Goal: Task Accomplishment & Management: Use online tool/utility

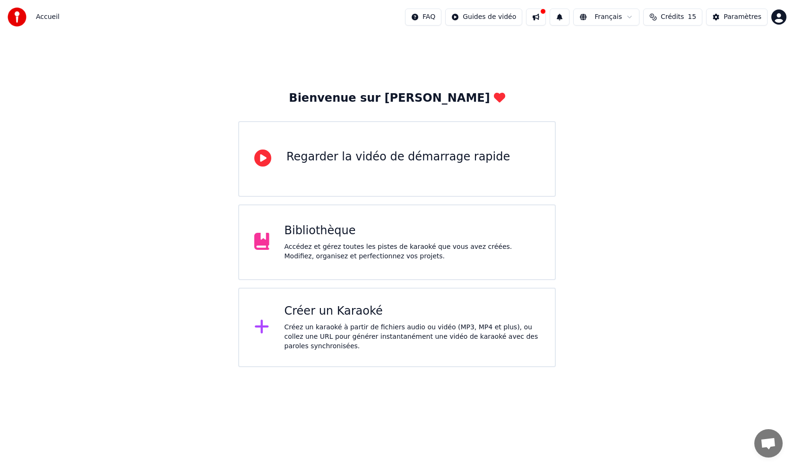
click at [404, 326] on div "Créez un karaoké à partir de fichiers audio ou vidéo (MP3, MP4 et plus), ou col…" at bounding box center [413, 336] width 256 height 28
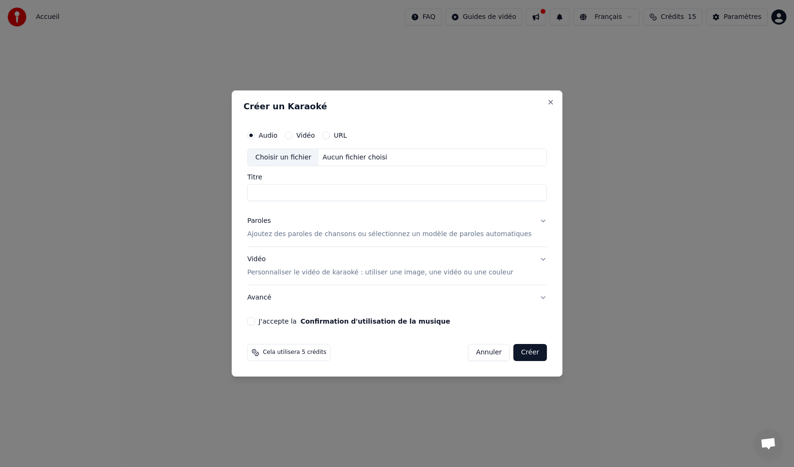
click at [360, 188] on input "Titre" at bounding box center [397, 192] width 300 height 17
click at [304, 157] on div "Choisir un fichier" at bounding box center [283, 157] width 71 height 17
click at [346, 160] on div "Aucun fichier choisi" at bounding box center [355, 157] width 72 height 9
type input "**********"
click at [344, 233] on p "Ajoutez des paroles de chansons ou sélectionnez un modèle de paroles automatiqu…" at bounding box center [389, 234] width 285 height 9
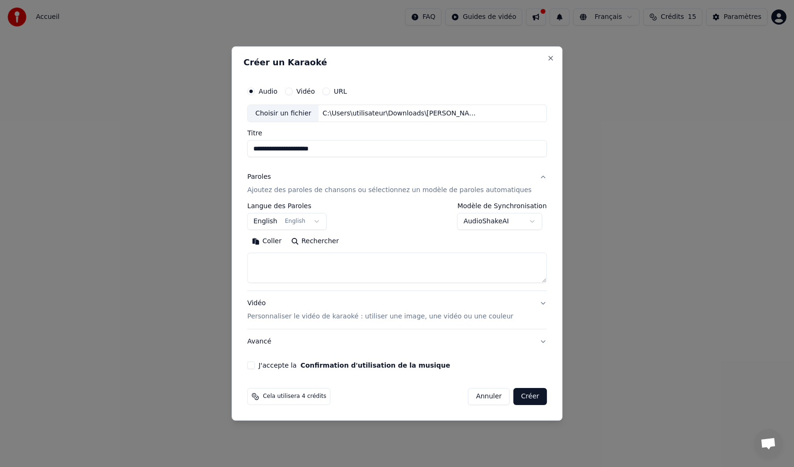
click at [282, 262] on textarea at bounding box center [397, 268] width 300 height 30
click at [279, 259] on textarea at bounding box center [397, 268] width 300 height 30
paste textarea "**********"
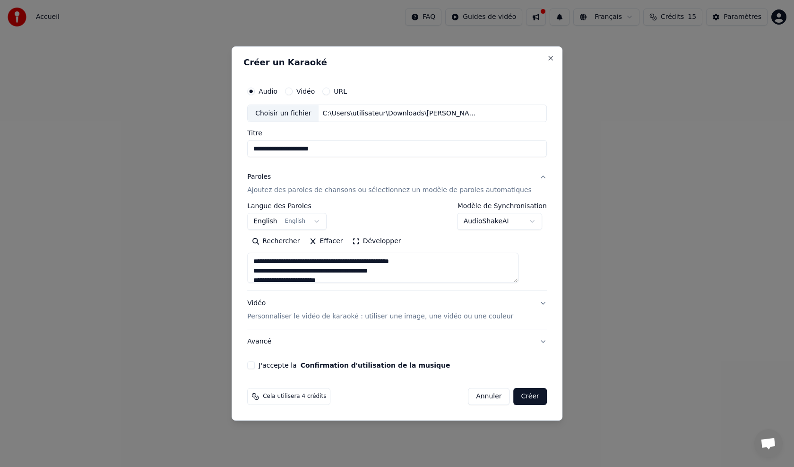
click at [384, 236] on button "Développer" at bounding box center [377, 241] width 58 height 15
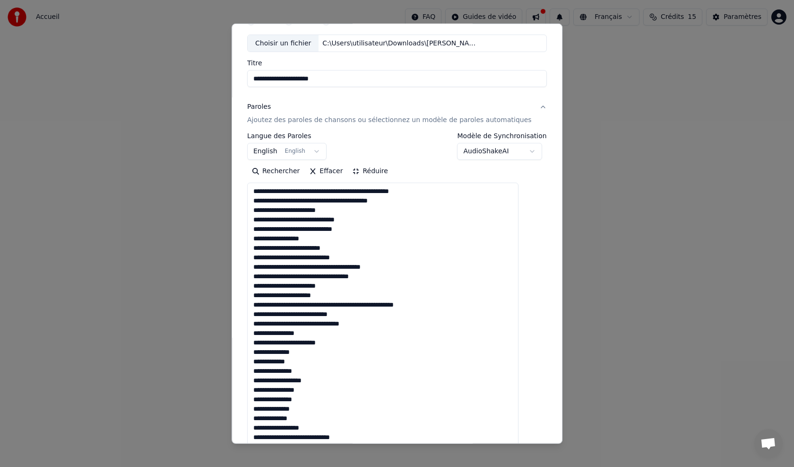
scroll to position [95, 0]
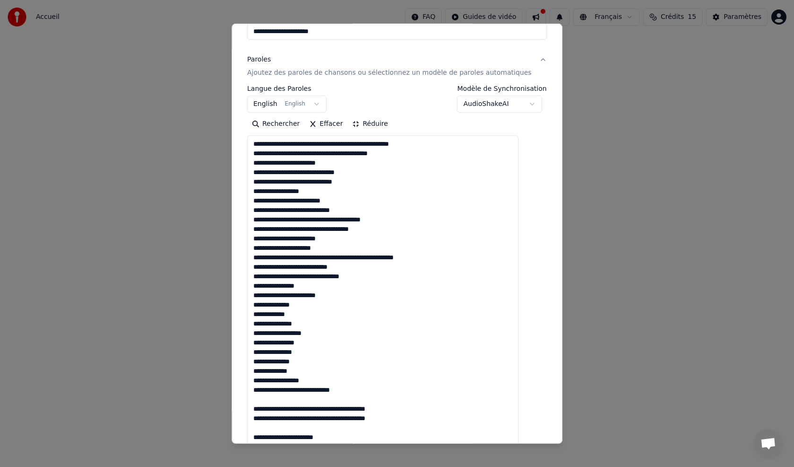
drag, startPoint x: 319, startPoint y: 381, endPoint x: 306, endPoint y: 381, distance: 12.8
click at [306, 381] on textarea at bounding box center [382, 446] width 271 height 622
click at [313, 377] on textarea at bounding box center [382, 446] width 271 height 622
click at [312, 373] on textarea at bounding box center [382, 446] width 271 height 622
click at [320, 358] on textarea at bounding box center [382, 446] width 271 height 622
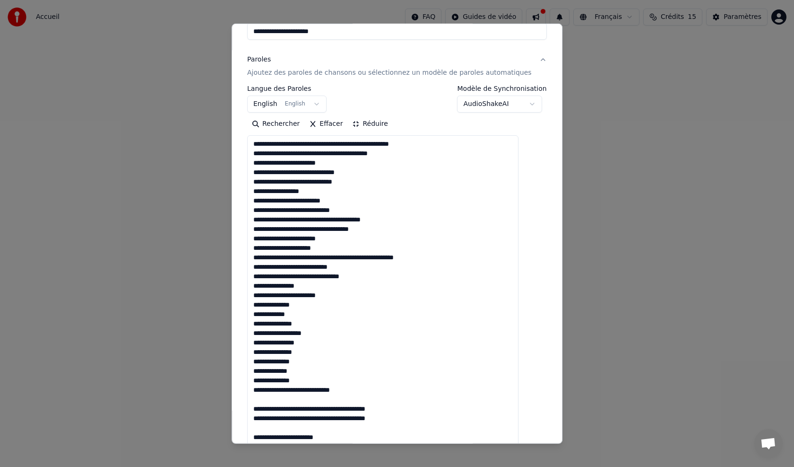
click at [322, 354] on textarea at bounding box center [382, 446] width 271 height 622
click at [323, 343] on textarea at bounding box center [382, 446] width 271 height 622
click at [329, 335] on textarea at bounding box center [382, 446] width 271 height 622
click at [323, 340] on textarea at bounding box center [382, 446] width 271 height 622
click at [308, 323] on textarea at bounding box center [382, 446] width 271 height 622
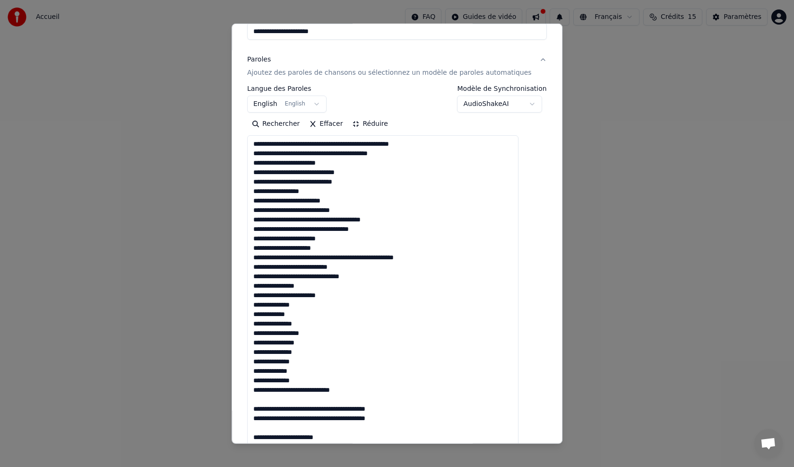
click at [318, 313] on textarea at bounding box center [382, 446] width 271 height 622
click at [328, 305] on textarea at bounding box center [382, 446] width 271 height 622
click at [357, 297] on textarea at bounding box center [382, 446] width 271 height 622
click at [348, 284] on textarea at bounding box center [382, 446] width 271 height 622
click at [397, 277] on textarea at bounding box center [382, 446] width 271 height 622
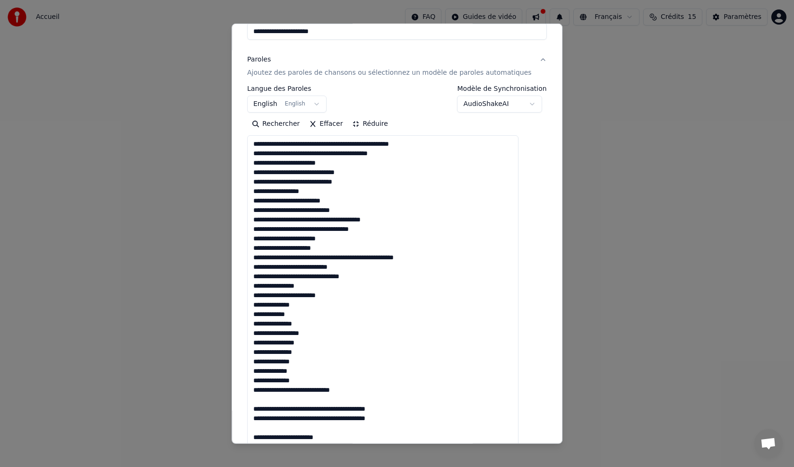
click at [389, 267] on textarea at bounding box center [382, 446] width 271 height 622
click at [442, 255] on textarea at bounding box center [382, 446] width 271 height 622
click at [405, 244] on textarea at bounding box center [382, 446] width 271 height 622
click at [408, 236] on textarea at bounding box center [382, 446] width 271 height 622
click at [423, 232] on textarea at bounding box center [382, 446] width 271 height 622
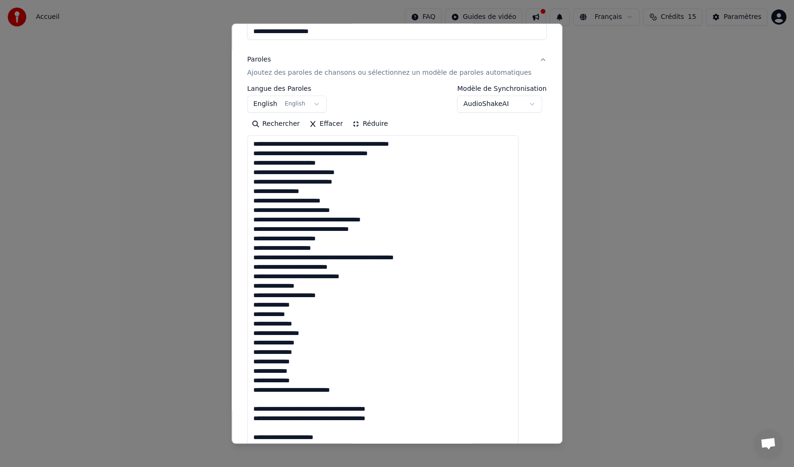
click at [425, 220] on textarea at bounding box center [382, 446] width 271 height 622
click at [398, 208] on textarea at bounding box center [382, 446] width 271 height 622
click at [392, 204] on textarea at bounding box center [382, 446] width 271 height 622
click at [392, 190] on textarea at bounding box center [382, 446] width 271 height 622
click at [395, 183] on textarea at bounding box center [382, 446] width 271 height 622
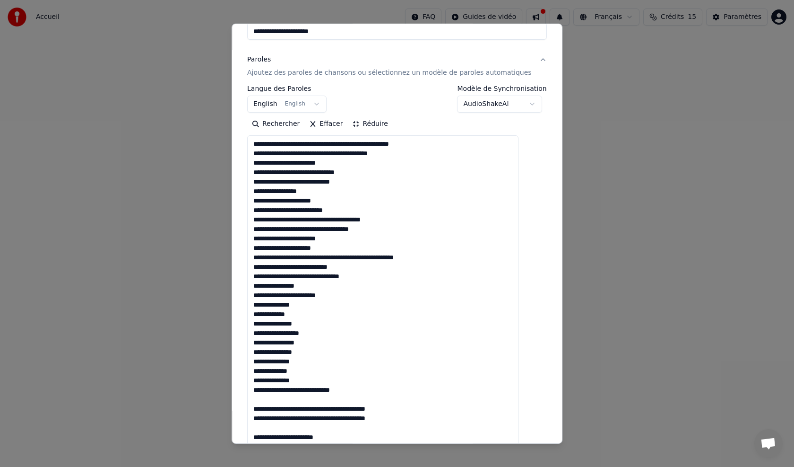
click at [403, 171] on textarea at bounding box center [382, 446] width 271 height 622
click at [384, 158] on textarea at bounding box center [382, 446] width 271 height 622
click at [389, 165] on textarea at bounding box center [382, 446] width 271 height 622
click at [407, 155] on textarea at bounding box center [382, 446] width 271 height 622
click at [432, 144] on textarea at bounding box center [382, 446] width 271 height 622
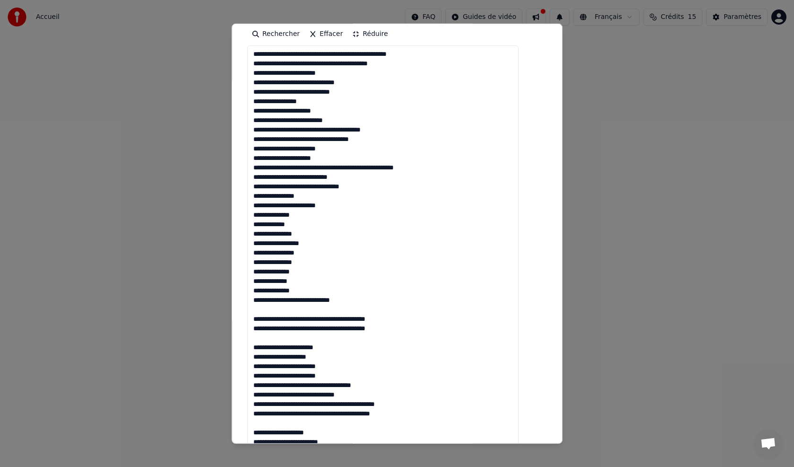
scroll to position [189, 0]
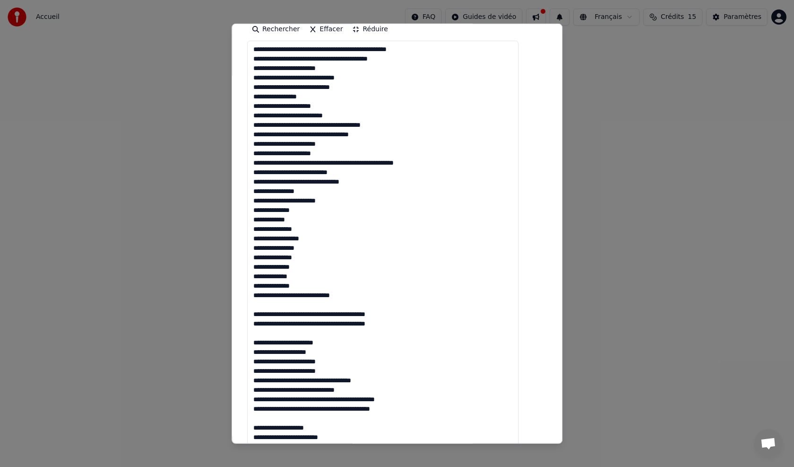
click at [385, 294] on textarea at bounding box center [382, 352] width 271 height 622
click at [265, 312] on textarea at bounding box center [382, 352] width 271 height 622
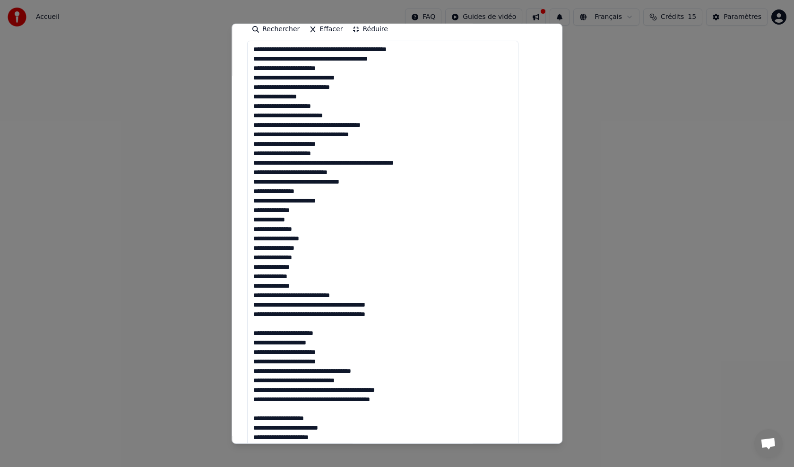
click at [427, 304] on textarea at bounding box center [382, 352] width 271 height 622
click at [409, 319] on textarea at bounding box center [382, 352] width 271 height 622
click at [404, 315] on textarea at bounding box center [382, 352] width 271 height 622
click at [263, 332] on textarea at bounding box center [382, 352] width 271 height 622
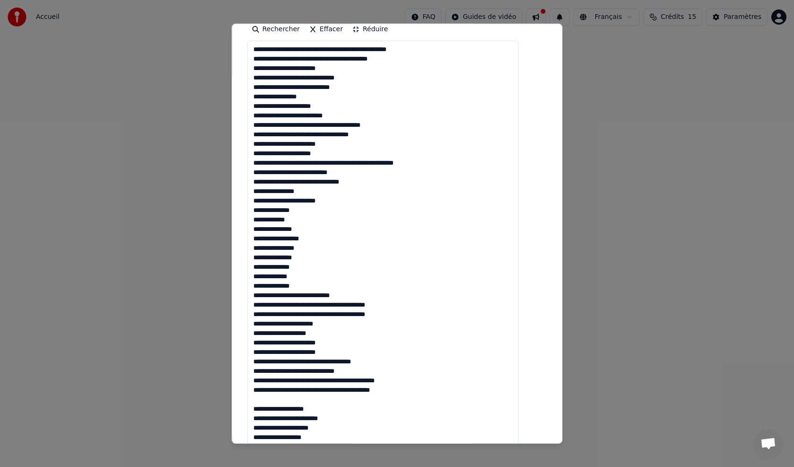
click at [352, 329] on textarea at bounding box center [382, 352] width 271 height 622
click at [351, 324] on textarea at bounding box center [382, 352] width 271 height 622
click at [347, 343] on textarea at bounding box center [382, 352] width 271 height 622
click at [351, 352] on textarea at bounding box center [382, 352] width 271 height 622
click at [401, 359] on textarea at bounding box center [382, 352] width 271 height 622
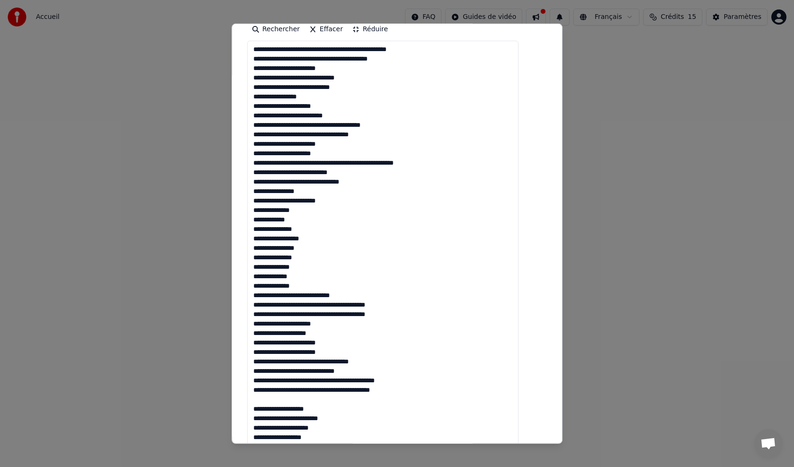
click at [382, 372] on textarea at bounding box center [382, 352] width 271 height 622
click at [406, 383] on textarea at bounding box center [382, 352] width 271 height 622
click at [408, 391] on textarea at bounding box center [382, 352] width 271 height 622
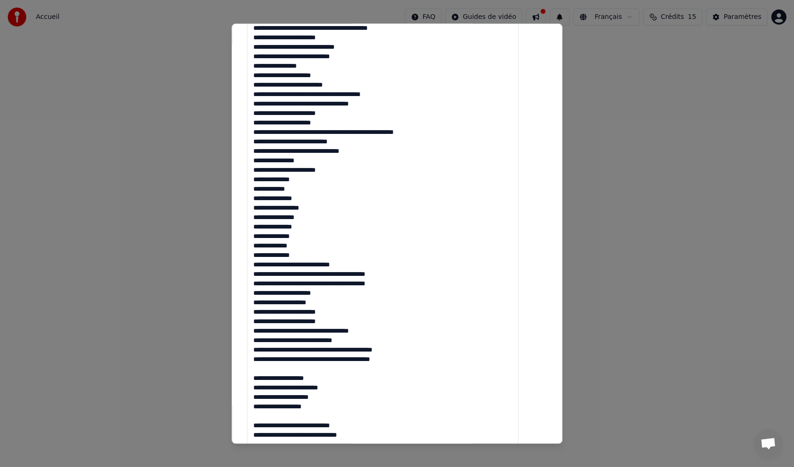
scroll to position [236, 0]
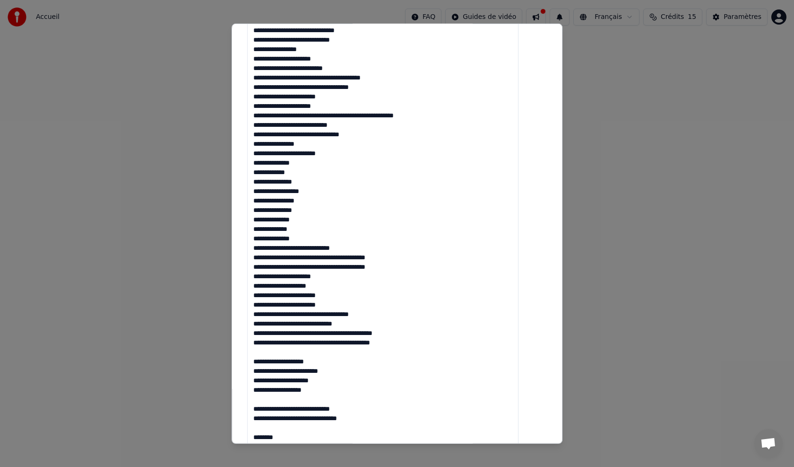
click at [265, 359] on textarea at bounding box center [382, 304] width 271 height 622
click at [328, 353] on textarea at bounding box center [382, 304] width 271 height 622
click at [352, 358] on textarea at bounding box center [382, 304] width 271 height 622
click at [334, 371] on textarea at bounding box center [382, 304] width 271 height 622
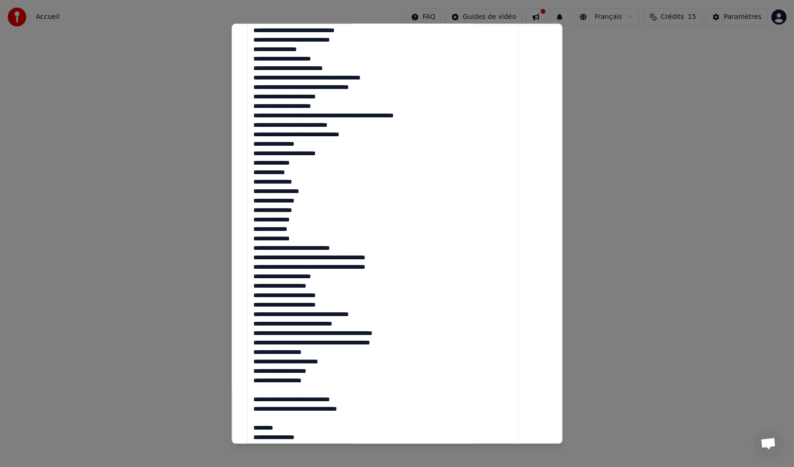
click at [324, 378] on textarea at bounding box center [382, 304] width 271 height 622
click at [372, 397] on textarea at bounding box center [382, 304] width 271 height 622
click at [265, 398] on textarea at bounding box center [382, 304] width 271 height 622
click at [379, 396] on textarea at bounding box center [382, 304] width 271 height 622
click at [285, 417] on textarea at bounding box center [382, 304] width 271 height 622
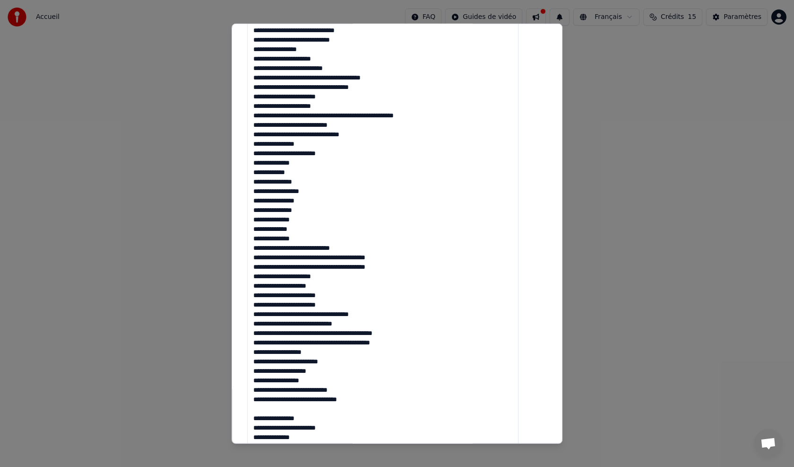
click at [266, 418] on textarea at bounding box center [382, 304] width 271 height 622
click at [263, 418] on textarea at bounding box center [382, 304] width 271 height 622
click at [321, 410] on textarea at bounding box center [382, 304] width 271 height 622
click at [352, 412] on textarea at bounding box center [382, 304] width 271 height 622
click at [349, 421] on textarea at bounding box center [382, 304] width 271 height 622
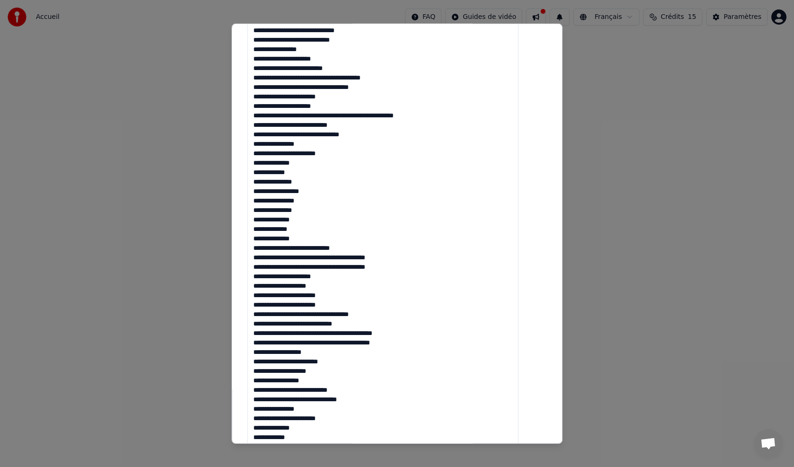
scroll to position [284, 0]
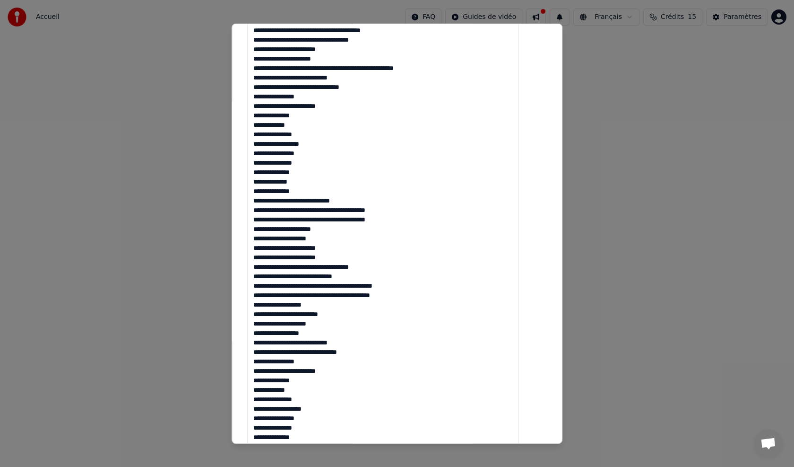
click at [331, 381] on textarea at bounding box center [382, 257] width 271 height 622
click at [327, 390] on textarea at bounding box center [382, 257] width 271 height 622
click at [330, 398] on textarea at bounding box center [382, 257] width 271 height 622
click at [334, 413] on textarea at bounding box center [382, 257] width 271 height 622
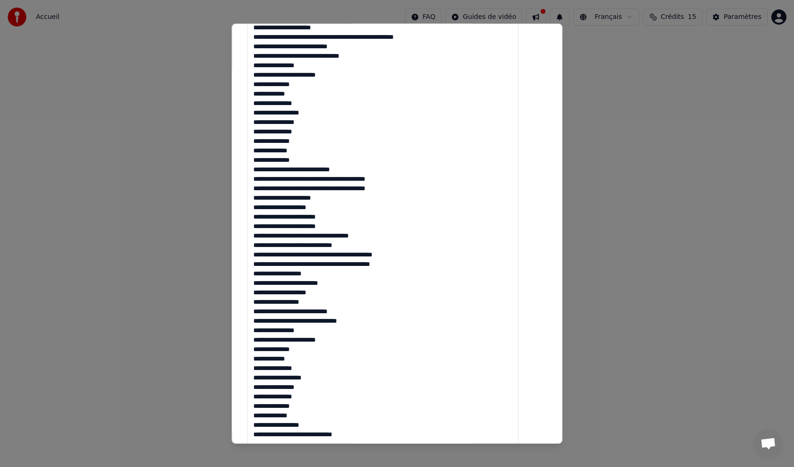
scroll to position [331, 0]
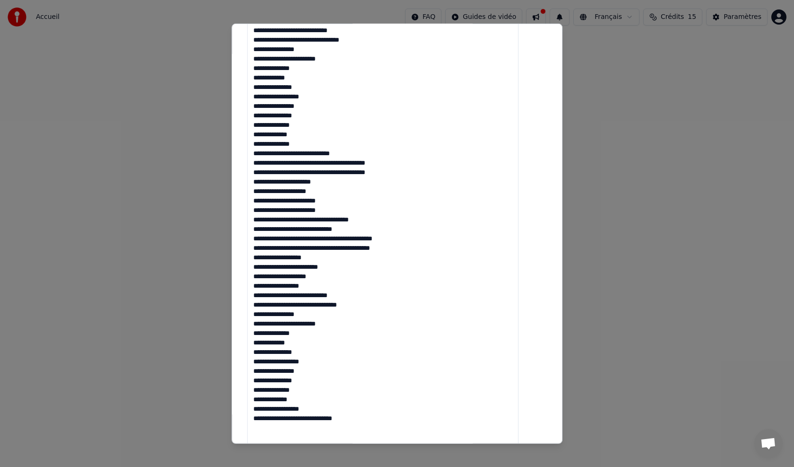
click at [330, 372] on textarea at bounding box center [382, 210] width 271 height 622
click at [326, 383] on textarea at bounding box center [382, 210] width 271 height 622
click at [313, 393] on textarea at bounding box center [382, 210] width 271 height 622
click at [318, 397] on textarea at bounding box center [382, 210] width 271 height 622
click at [338, 411] on textarea at bounding box center [382, 210] width 271 height 622
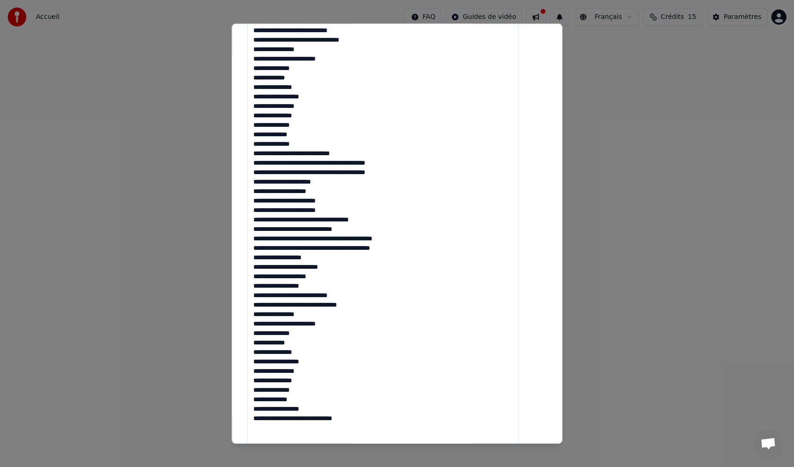
click at [355, 412] on textarea at bounding box center [382, 210] width 271 height 622
click at [357, 418] on textarea at bounding box center [382, 210] width 271 height 622
click at [330, 411] on textarea at bounding box center [382, 210] width 271 height 622
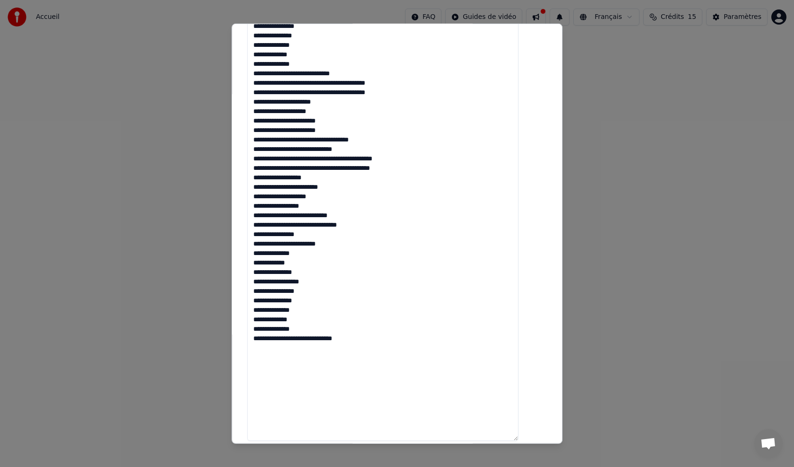
scroll to position [425, 0]
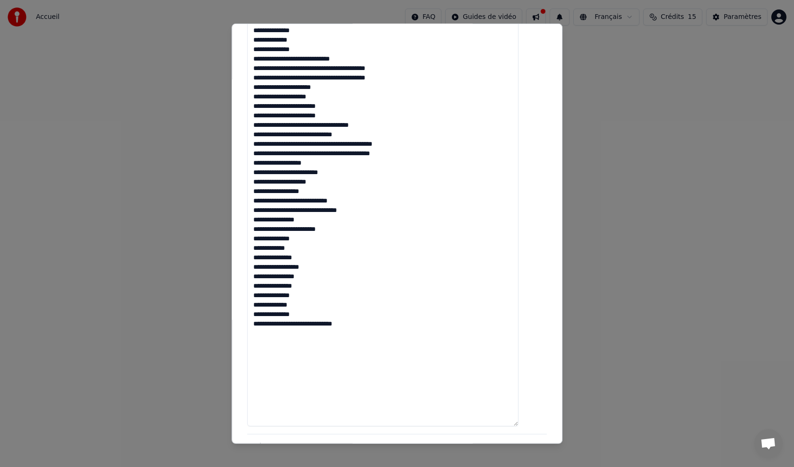
click at [272, 350] on textarea at bounding box center [382, 115] width 271 height 622
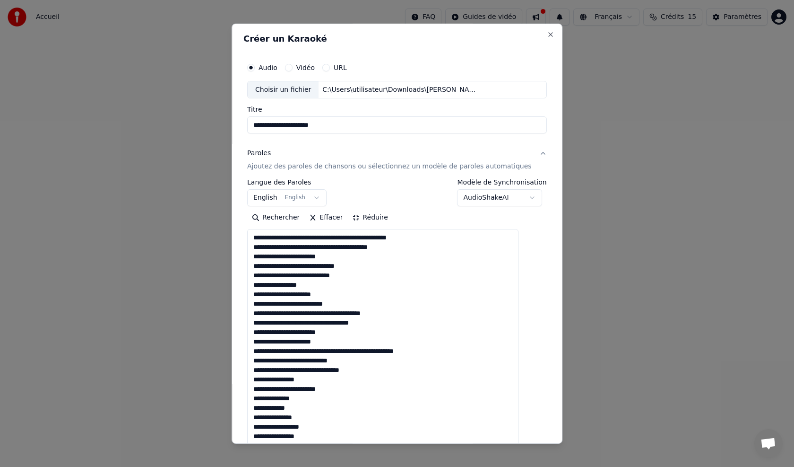
scroll to position [0, 0]
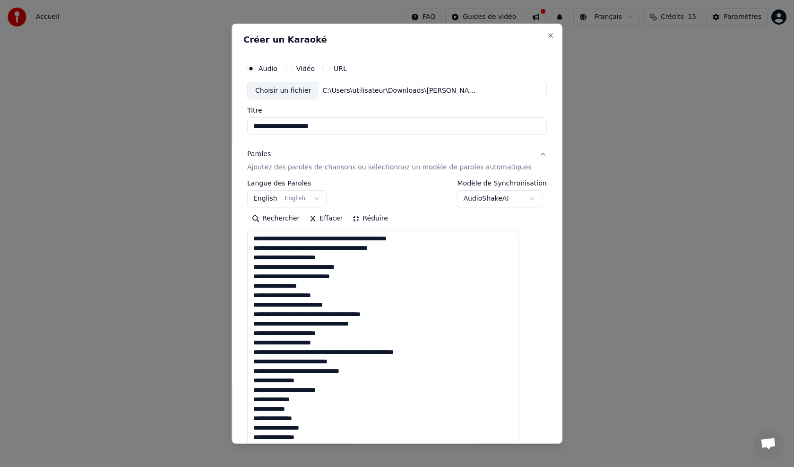
type textarea "**********"
click at [470, 197] on body "**********" at bounding box center [397, 183] width 794 height 367
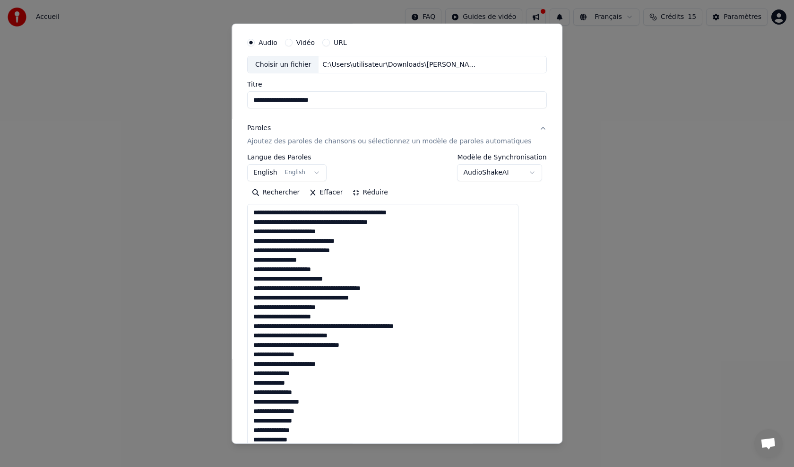
scroll to position [26, 0]
click at [483, 174] on body "**********" at bounding box center [397, 183] width 794 height 367
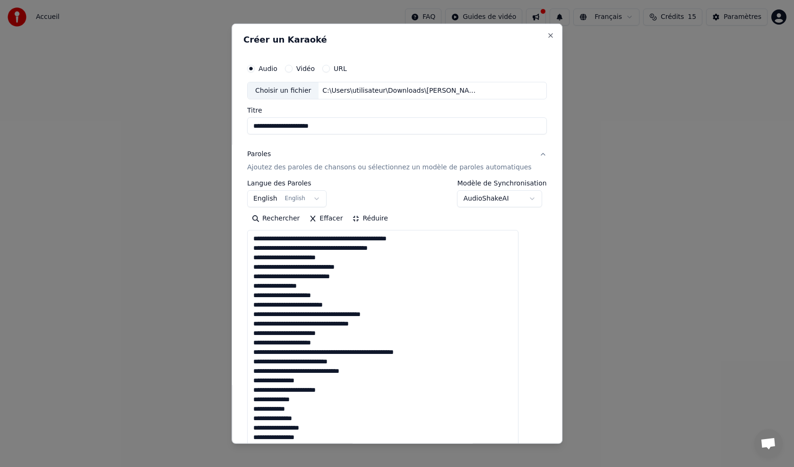
click at [379, 218] on button "Réduire" at bounding box center [370, 218] width 45 height 15
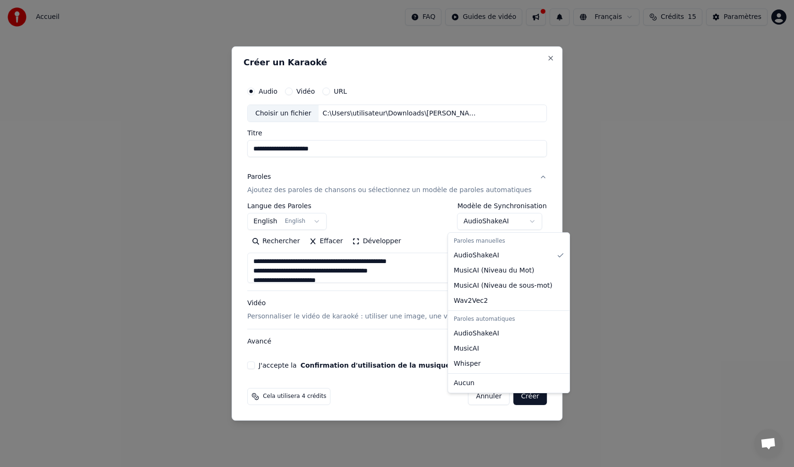
click at [481, 222] on body "**********" at bounding box center [397, 183] width 794 height 367
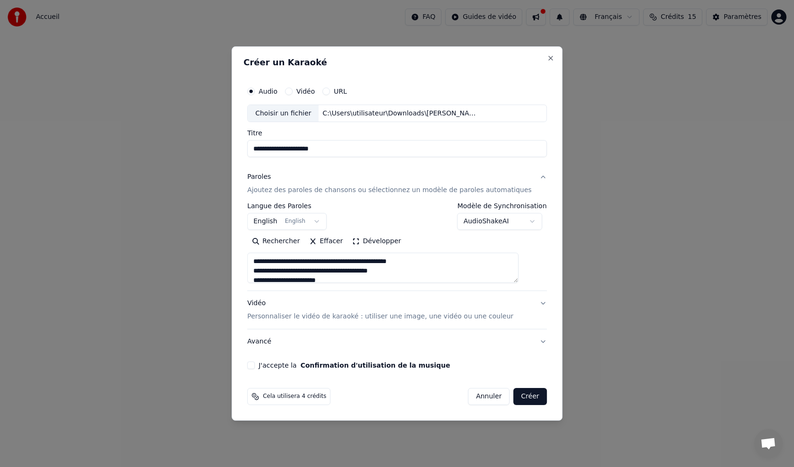
click at [274, 218] on button "English English" at bounding box center [286, 221] width 79 height 17
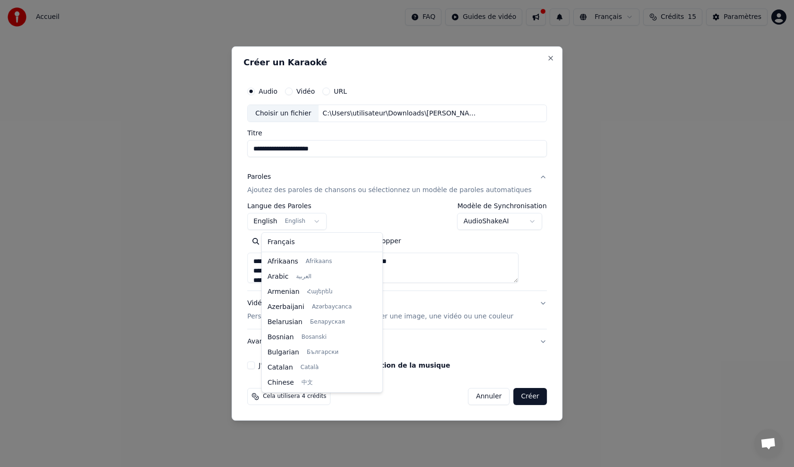
scroll to position [76, 0]
select select "**"
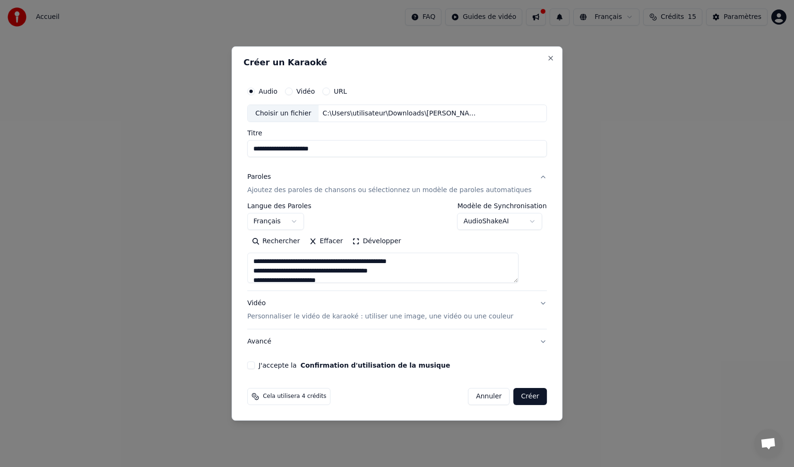
click at [449, 222] on body "**********" at bounding box center [397, 183] width 794 height 367
click at [491, 222] on body "**********" at bounding box center [397, 183] width 794 height 367
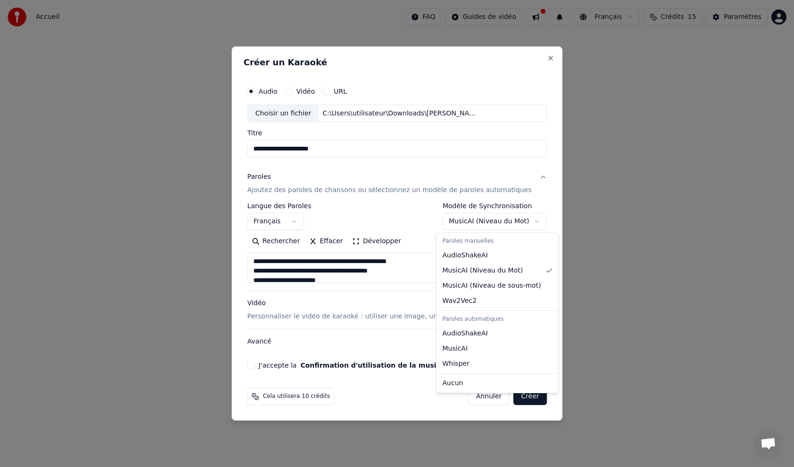
click at [475, 216] on body "**********" at bounding box center [397, 183] width 794 height 367
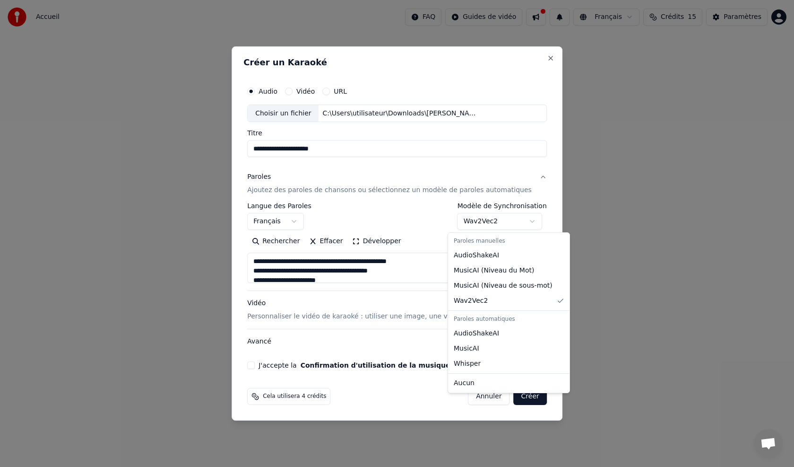
click at [494, 218] on body "**********" at bounding box center [397, 183] width 794 height 367
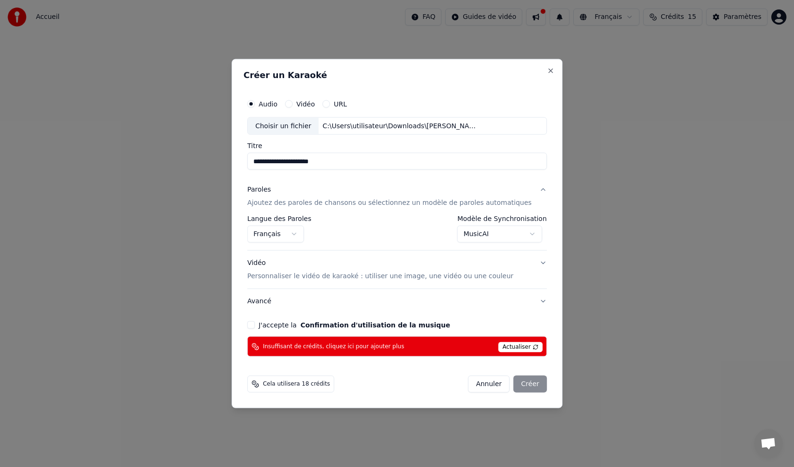
click at [506, 347] on span "Actualiser" at bounding box center [520, 347] width 44 height 10
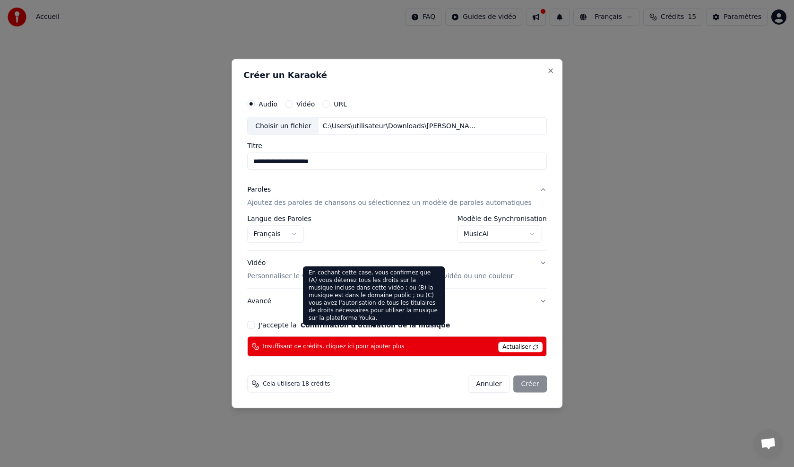
click at [425, 323] on button "Confirmation d'utilisation de la musique" at bounding box center [376, 324] width 150 height 7
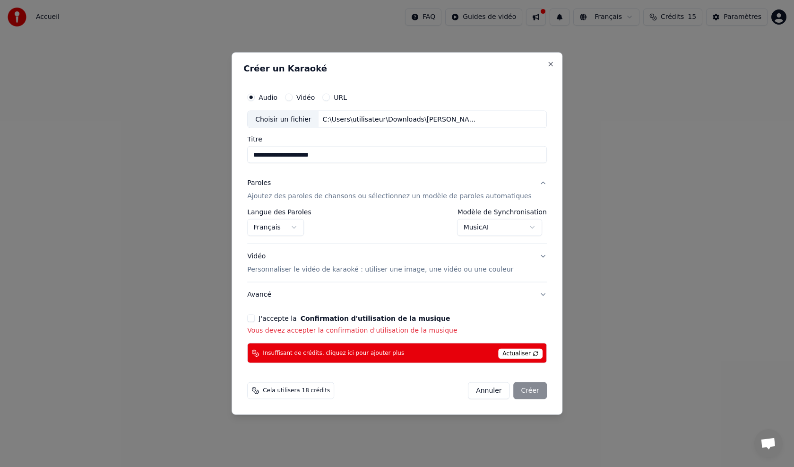
click at [260, 314] on div "**********" at bounding box center [396, 225] width 307 height 283
click at [255, 315] on button "J'accepte la Confirmation d'utilisation de la musique" at bounding box center [251, 318] width 8 height 8
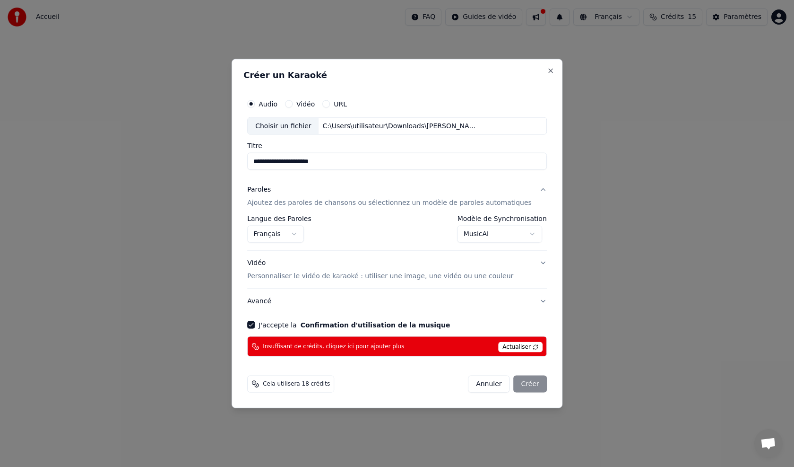
click at [462, 229] on body "**********" at bounding box center [397, 183] width 794 height 367
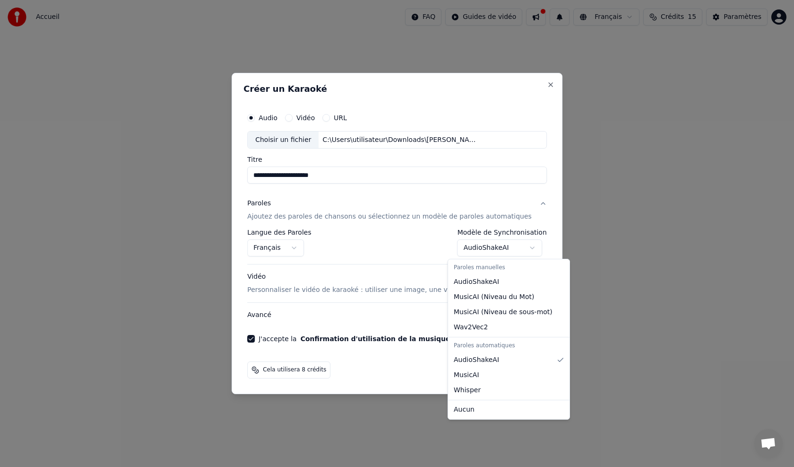
click at [490, 250] on body "**********" at bounding box center [397, 183] width 794 height 367
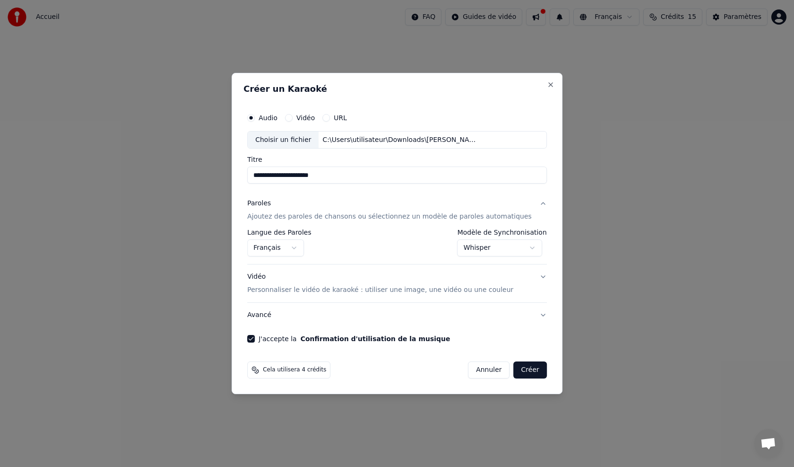
click at [497, 251] on body "**********" at bounding box center [397, 183] width 794 height 367
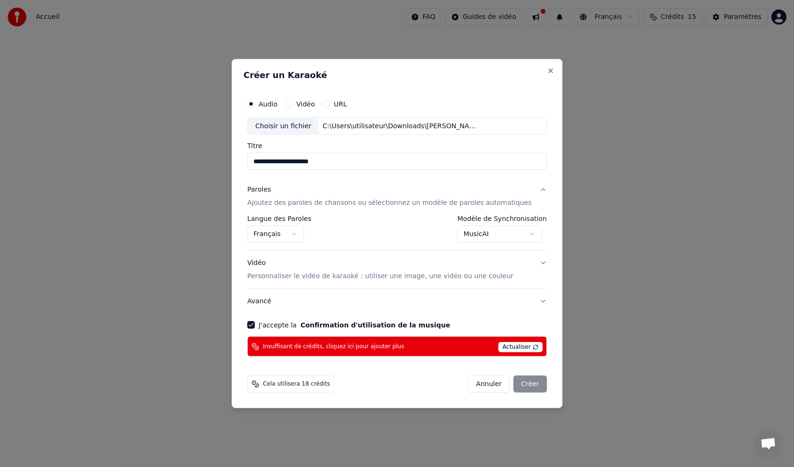
click at [494, 234] on body "**********" at bounding box center [397, 183] width 794 height 367
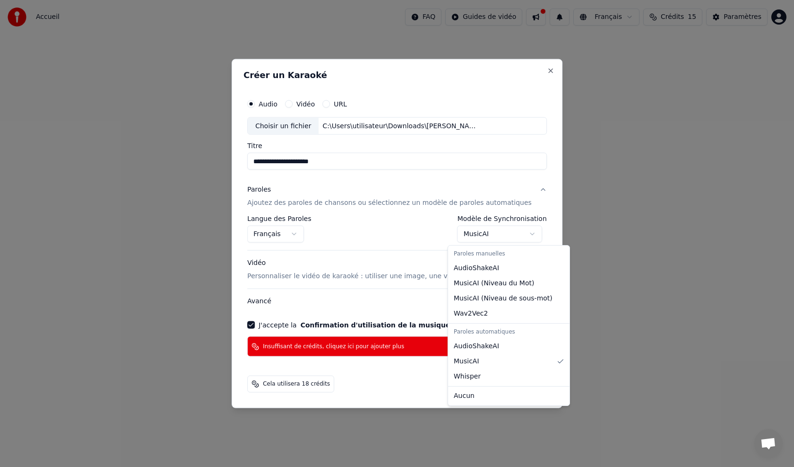
select select "**********"
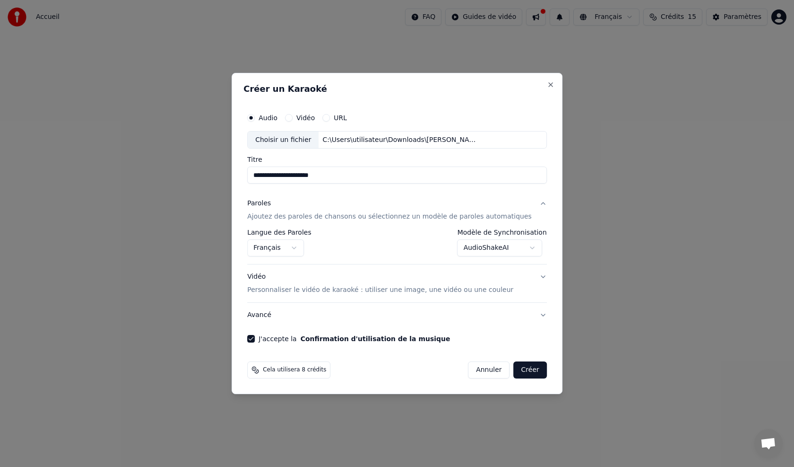
click at [485, 251] on body "**********" at bounding box center [397, 183] width 794 height 367
click at [293, 119] on button "Vidéo" at bounding box center [289, 118] width 8 height 8
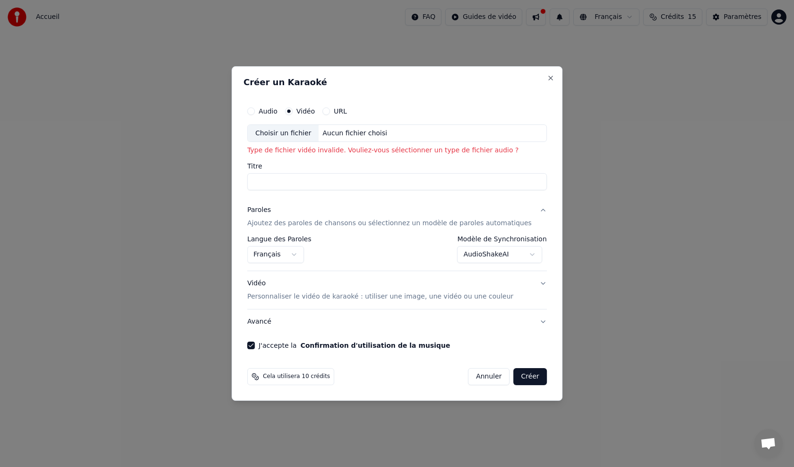
click at [273, 112] on label "Audio" at bounding box center [268, 111] width 19 height 7
click at [255, 112] on button "Audio" at bounding box center [251, 111] width 8 height 8
click at [311, 133] on div "Choisir un fichier" at bounding box center [283, 133] width 71 height 17
type input "**********"
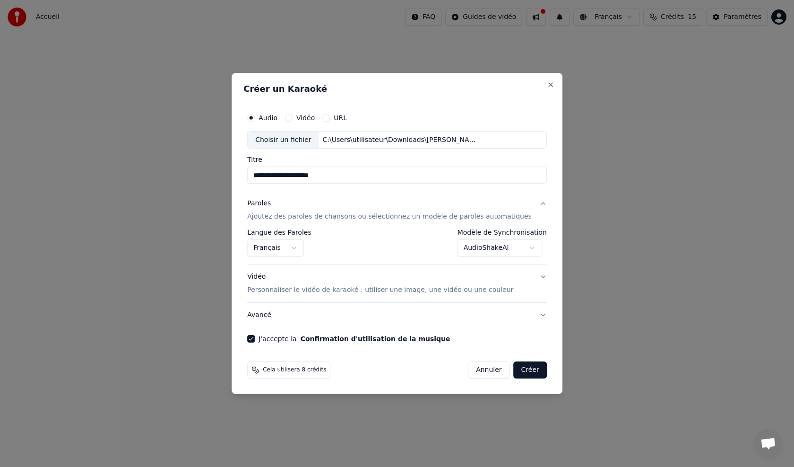
click at [397, 252] on div "**********" at bounding box center [397, 242] width 300 height 27
click at [305, 204] on div "Paroles Ajoutez des paroles de chansons ou sélectionnez un modèle de paroles au…" at bounding box center [389, 210] width 285 height 23
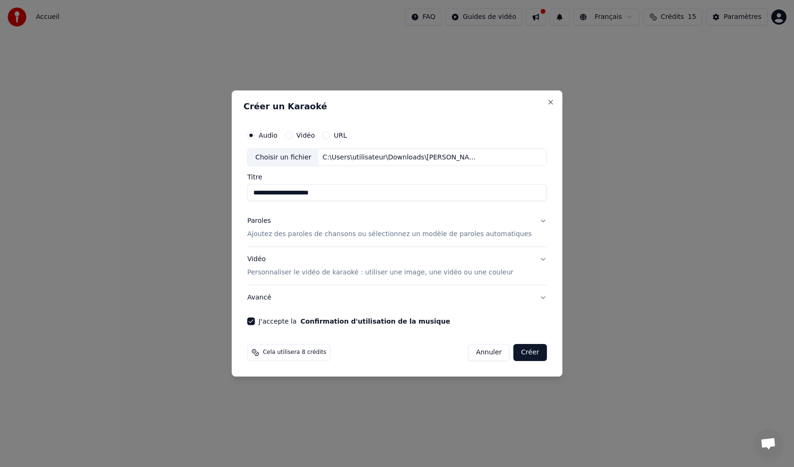
click at [305, 231] on p "Ajoutez des paroles de chansons ou sélectionnez un modèle de paroles automatiqu…" at bounding box center [389, 234] width 285 height 9
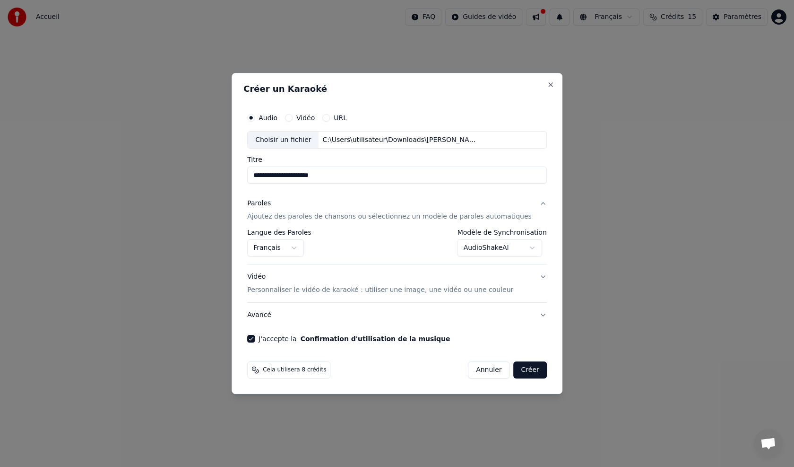
click at [333, 255] on div "**********" at bounding box center [397, 242] width 300 height 27
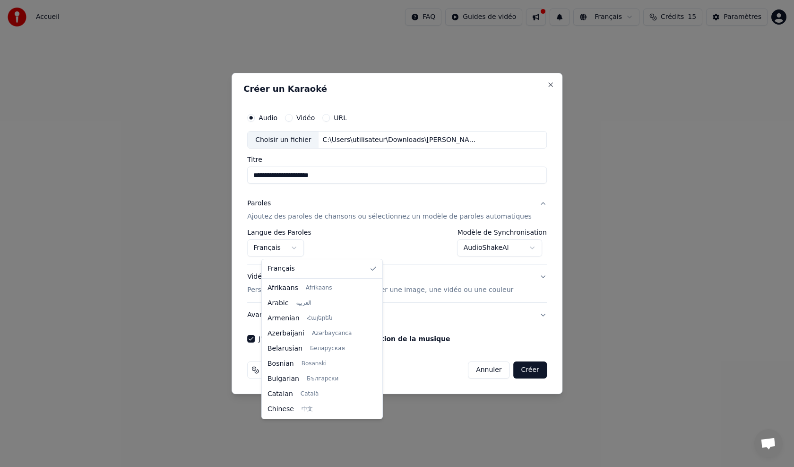
click at [295, 244] on body "**********" at bounding box center [397, 183] width 794 height 367
click at [294, 251] on body "**********" at bounding box center [397, 183] width 794 height 367
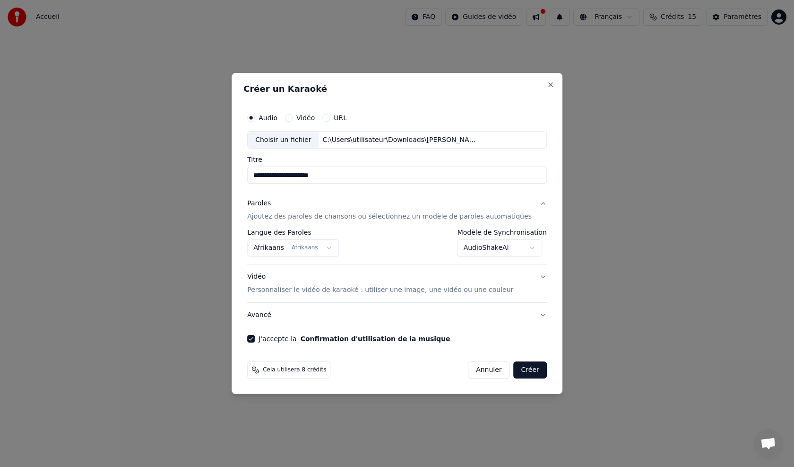
click at [294, 251] on body "**********" at bounding box center [397, 183] width 794 height 367
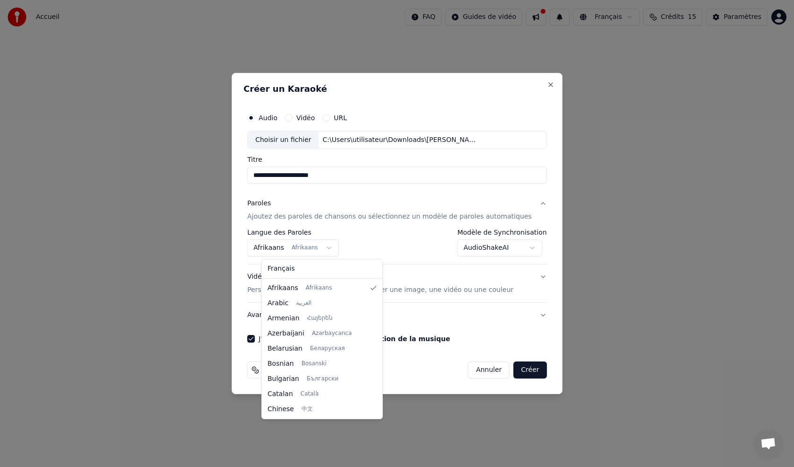
select select "**"
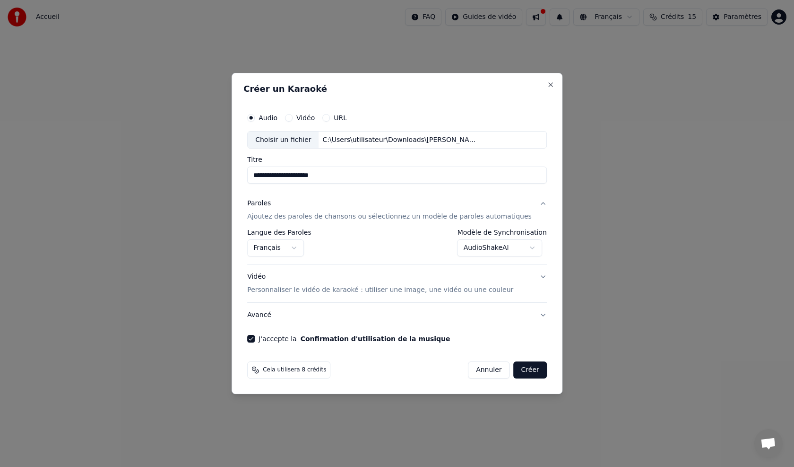
click at [477, 370] on button "Annuler" at bounding box center [489, 369] width 42 height 17
select select "**********"
select select
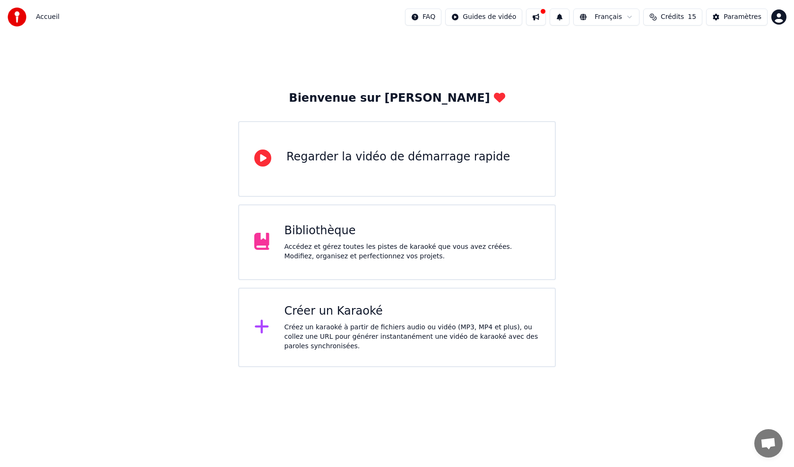
click at [331, 295] on div "Créer un Karaoké Créez un karaoké à partir de fichiers audio ou vidéo (MP3, MP4…" at bounding box center [397, 326] width 318 height 79
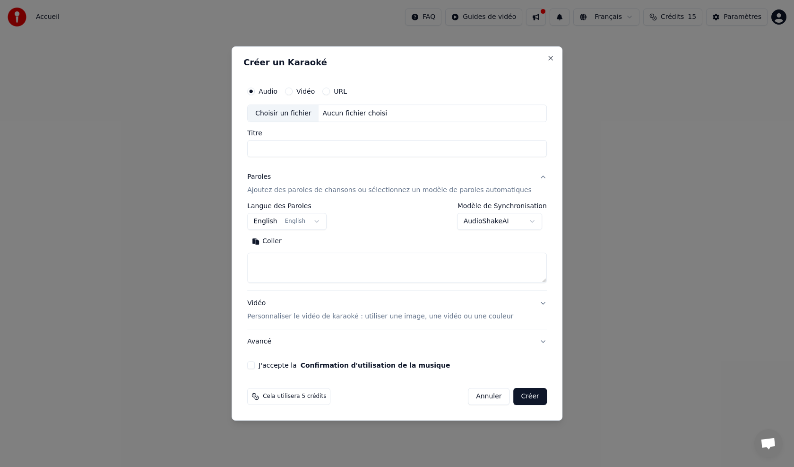
click at [301, 114] on div "Choisir un fichier" at bounding box center [283, 113] width 71 height 17
type input "**********"
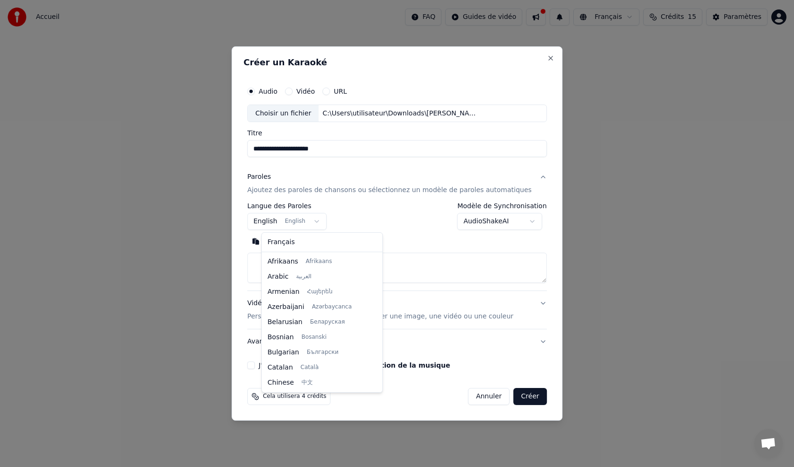
click at [308, 222] on body "**********" at bounding box center [397, 183] width 794 height 367
select select "**"
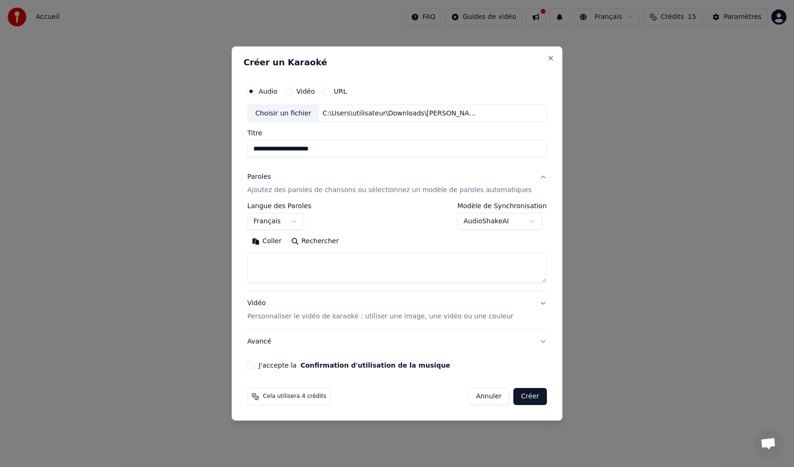
click at [292, 256] on textarea at bounding box center [397, 268] width 300 height 30
paste textarea "**********"
click at [385, 238] on button "Développer" at bounding box center [377, 241] width 58 height 15
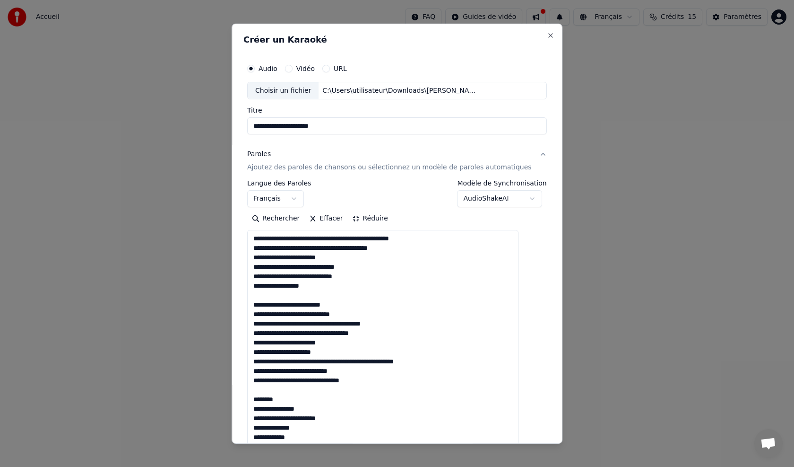
scroll to position [0, 0]
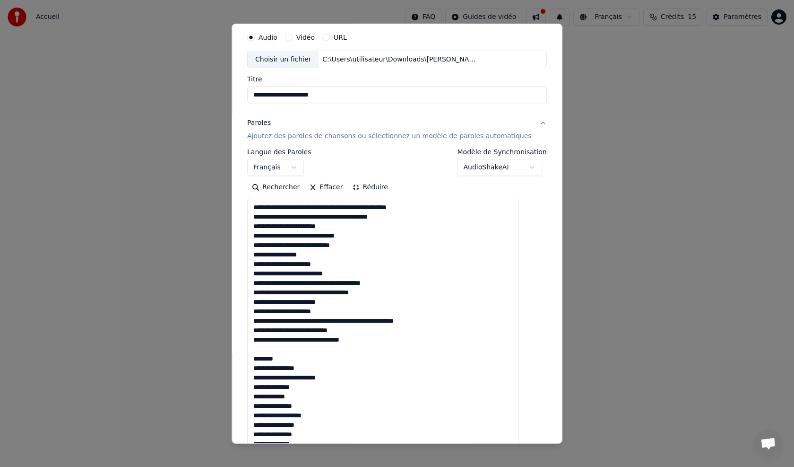
scroll to position [47, 0]
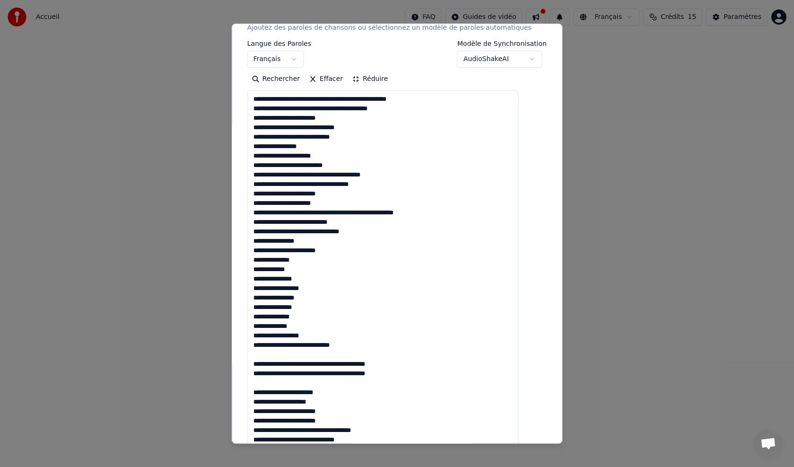
scroll to position [142, 0]
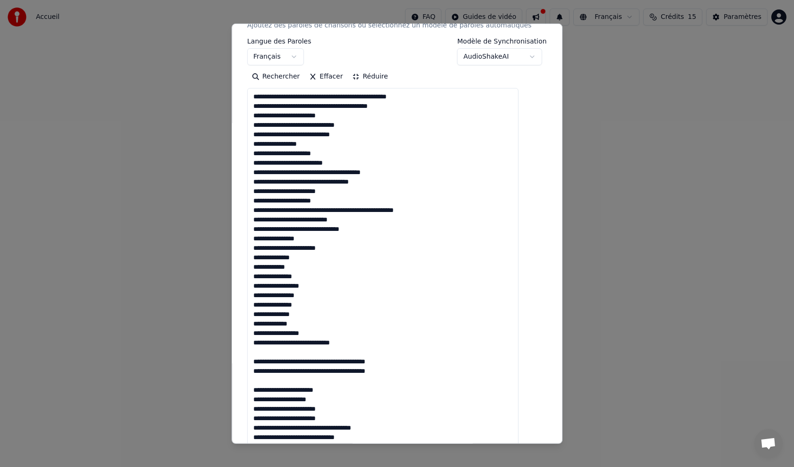
click at [322, 335] on textarea at bounding box center [382, 403] width 271 height 631
click at [363, 342] on textarea at bounding box center [382, 403] width 271 height 631
click at [262, 365] on textarea at bounding box center [382, 403] width 271 height 631
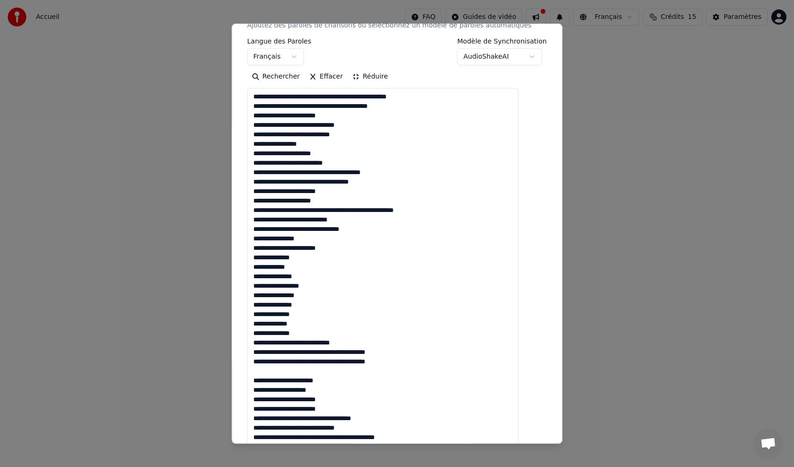
click at [408, 356] on textarea at bounding box center [382, 403] width 271 height 631
click at [407, 371] on textarea at bounding box center [382, 403] width 271 height 631
click at [404, 365] on textarea at bounding box center [382, 403] width 271 height 631
click at [265, 379] on textarea at bounding box center [382, 403] width 271 height 631
click at [336, 372] on textarea at bounding box center [382, 403] width 271 height 631
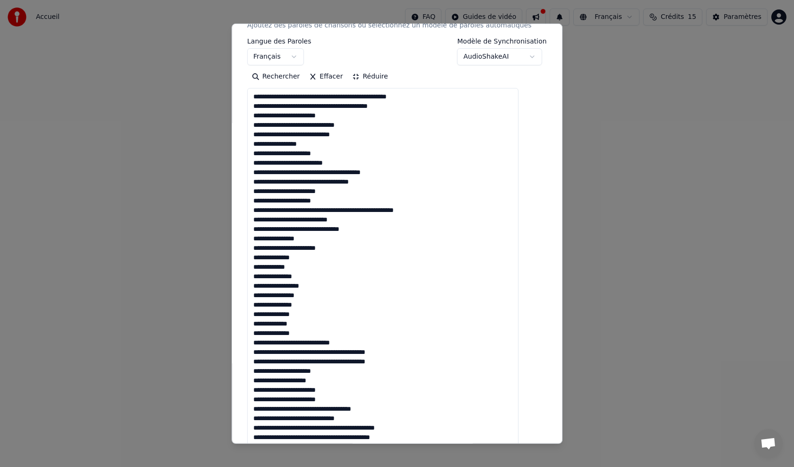
click at [327, 378] on textarea at bounding box center [382, 403] width 271 height 631
click at [347, 390] on textarea at bounding box center [382, 403] width 271 height 631
click at [342, 396] on textarea at bounding box center [382, 403] width 271 height 631
click at [383, 408] on textarea at bounding box center [382, 403] width 271 height 631
click at [361, 416] on textarea at bounding box center [382, 403] width 271 height 631
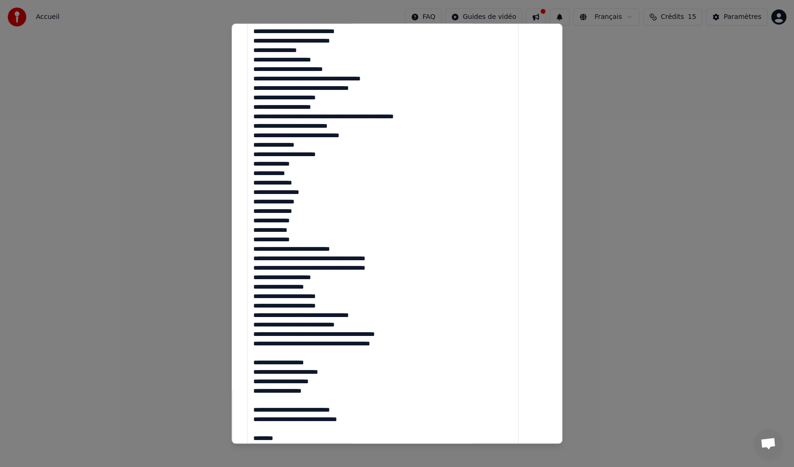
scroll to position [236, 0]
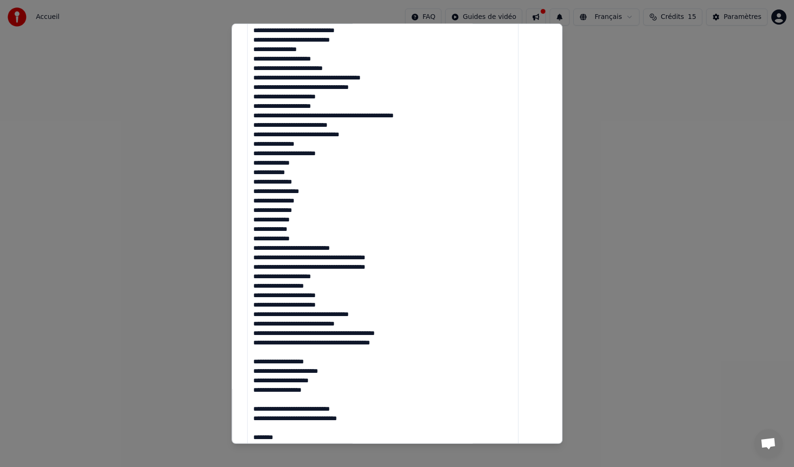
click at [411, 331] on textarea at bounding box center [382, 308] width 271 height 631
click at [373, 323] on textarea at bounding box center [382, 308] width 271 height 631
click at [406, 334] on textarea at bounding box center [382, 308] width 271 height 631
click at [405, 344] on textarea at bounding box center [382, 308] width 271 height 631
click at [265, 359] on textarea at bounding box center [382, 308] width 271 height 631
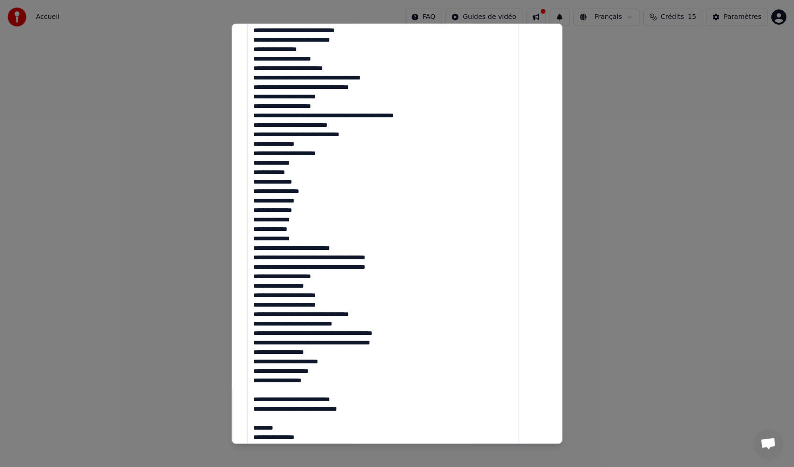
click at [327, 355] on textarea at bounding box center [382, 308] width 271 height 631
click at [350, 359] on textarea at bounding box center [382, 308] width 271 height 631
click at [335, 372] on textarea at bounding box center [382, 308] width 271 height 631
click at [326, 380] on textarea at bounding box center [382, 308] width 271 height 631
click at [263, 403] on textarea at bounding box center [382, 308] width 271 height 631
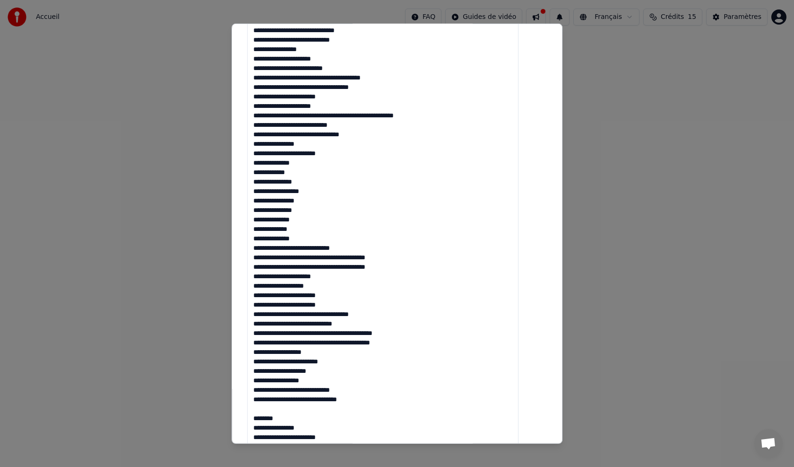
click at [355, 388] on textarea at bounding box center [382, 308] width 271 height 631
click at [368, 399] on textarea at bounding box center [382, 308] width 271 height 631
click at [265, 425] on textarea at bounding box center [382, 308] width 271 height 631
click at [313, 409] on textarea at bounding box center [382, 308] width 271 height 631
click at [344, 416] on textarea at bounding box center [382, 308] width 271 height 631
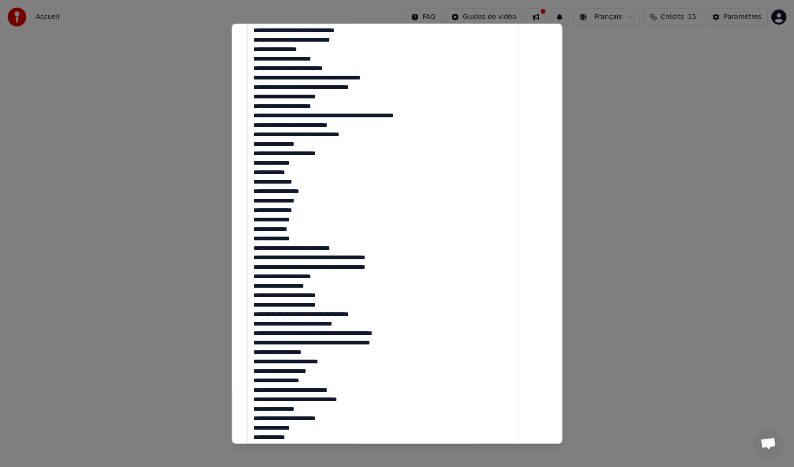
click at [328, 429] on textarea at bounding box center [382, 308] width 271 height 631
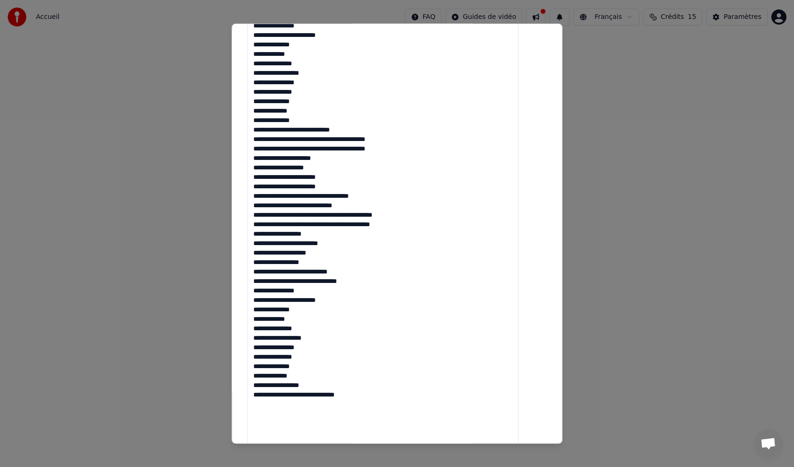
scroll to position [378, 0]
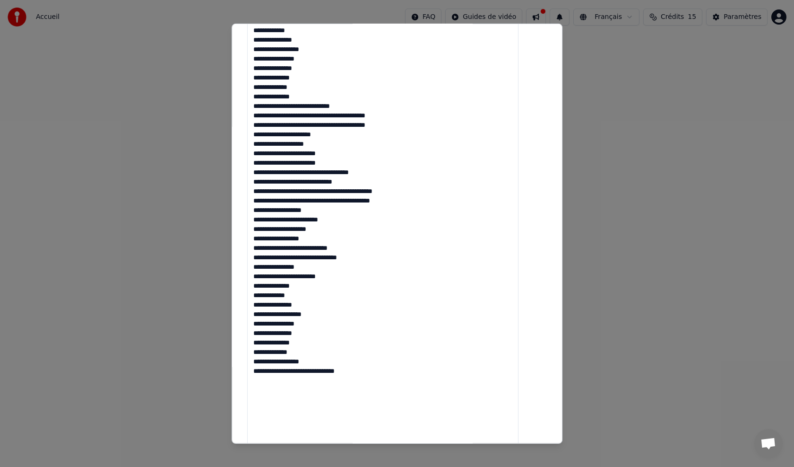
click at [310, 298] on textarea at bounding box center [382, 167] width 271 height 631
click at [315, 304] on textarea at bounding box center [382, 167] width 271 height 631
click at [331, 315] on textarea at bounding box center [382, 167] width 271 height 631
click at [327, 327] on textarea at bounding box center [382, 167] width 271 height 631
click at [325, 332] on textarea at bounding box center [382, 167] width 271 height 631
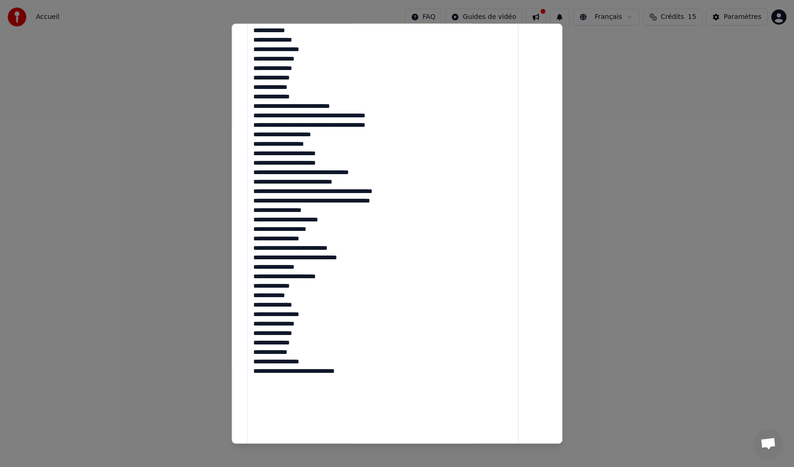
click at [319, 344] on textarea at bounding box center [382, 167] width 271 height 631
click at [313, 355] on textarea at bounding box center [382, 167] width 271 height 631
click at [324, 365] on textarea at bounding box center [382, 167] width 271 height 631
click at [355, 374] on textarea at bounding box center [382, 167] width 271 height 631
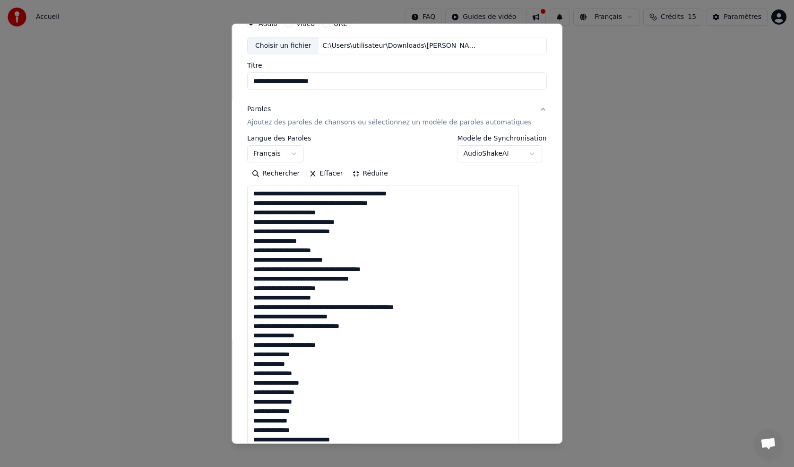
scroll to position [0, 0]
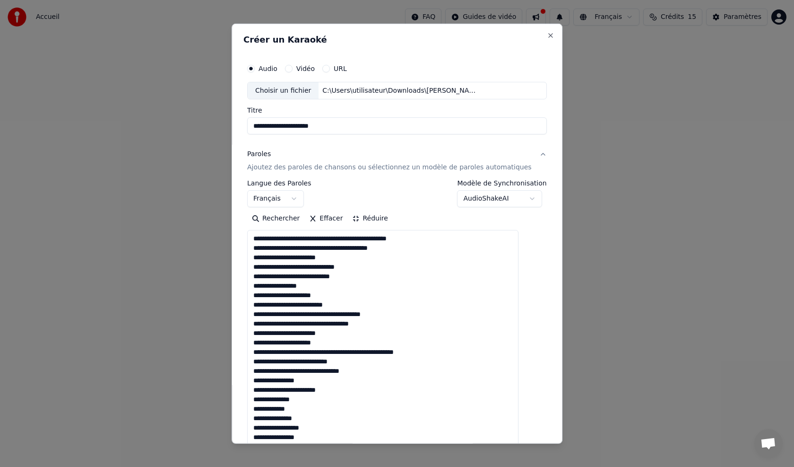
type textarea "**********"
click at [372, 219] on button "Réduire" at bounding box center [370, 218] width 45 height 15
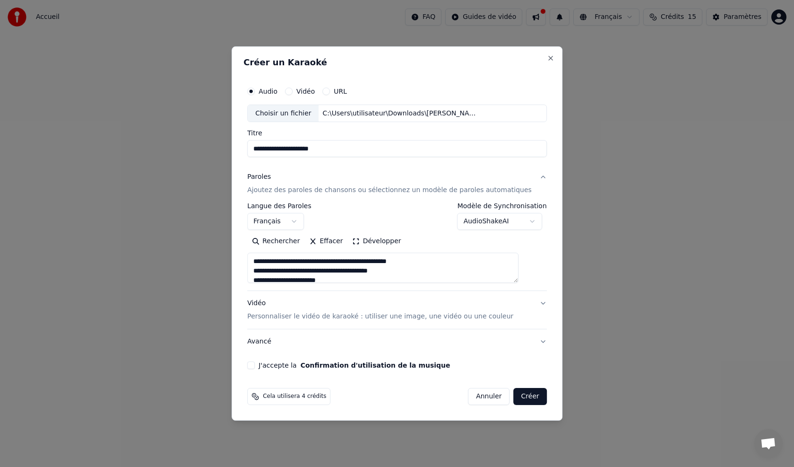
click at [462, 212] on div "**********" at bounding box center [502, 216] width 89 height 27
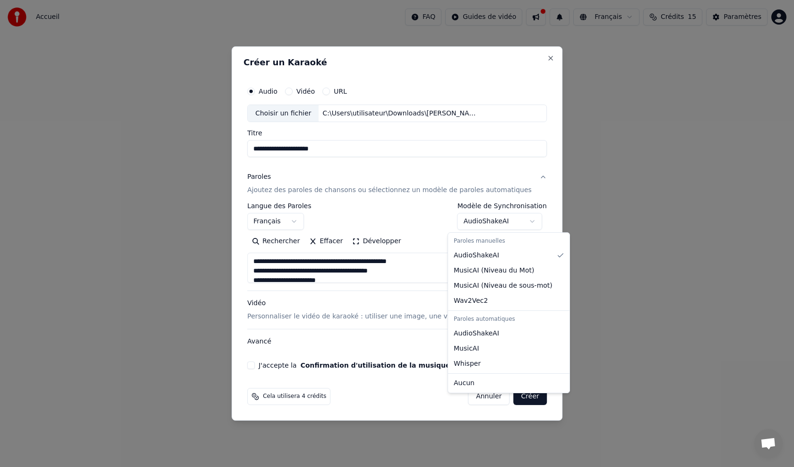
click at [464, 216] on body "**********" at bounding box center [397, 183] width 794 height 367
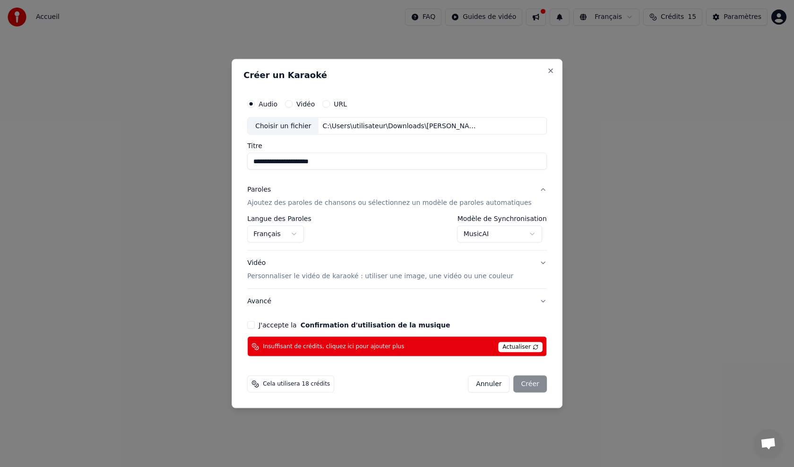
click at [492, 233] on body "**********" at bounding box center [397, 183] width 794 height 367
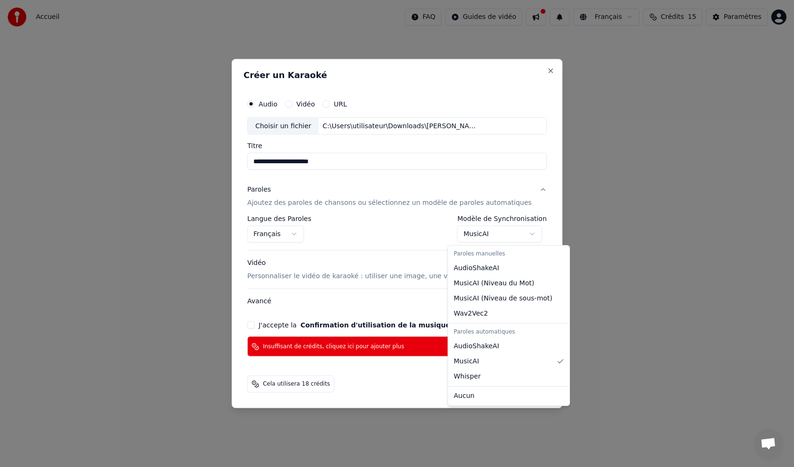
select select "**********"
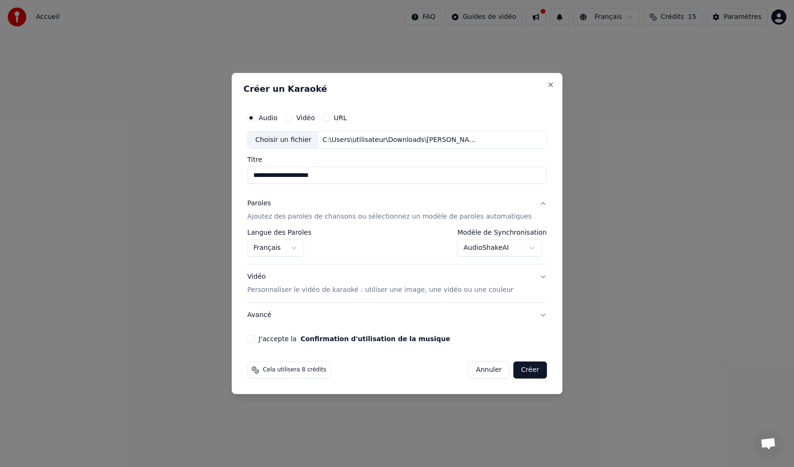
click at [514, 365] on button "Créer" at bounding box center [530, 369] width 33 height 17
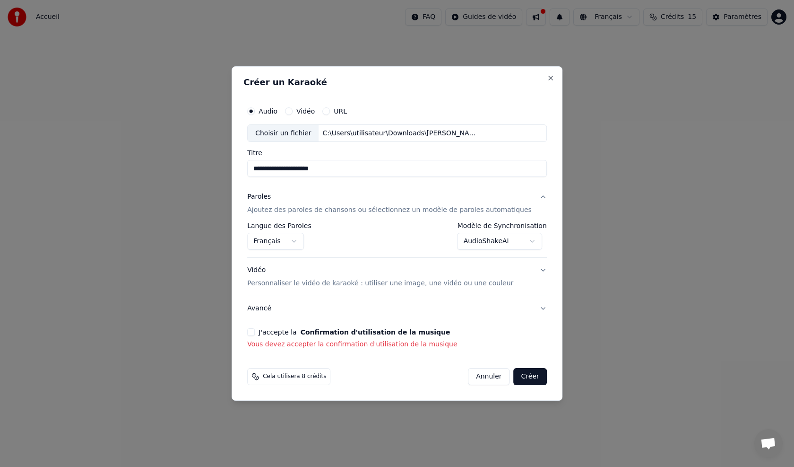
click at [271, 329] on div "J'accepte la Confirmation d'utilisation de la musique" at bounding box center [397, 332] width 300 height 8
click at [255, 331] on button "J'accepte la Confirmation d'utilisation de la musique" at bounding box center [251, 332] width 8 height 8
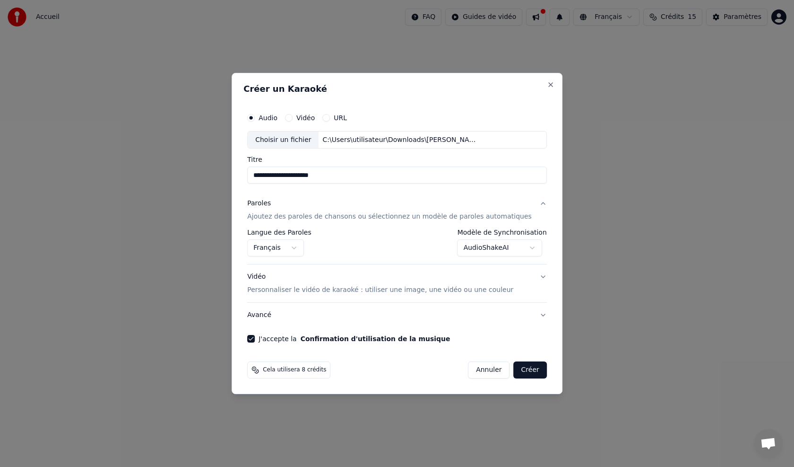
click at [514, 363] on button "Créer" at bounding box center [530, 369] width 33 height 17
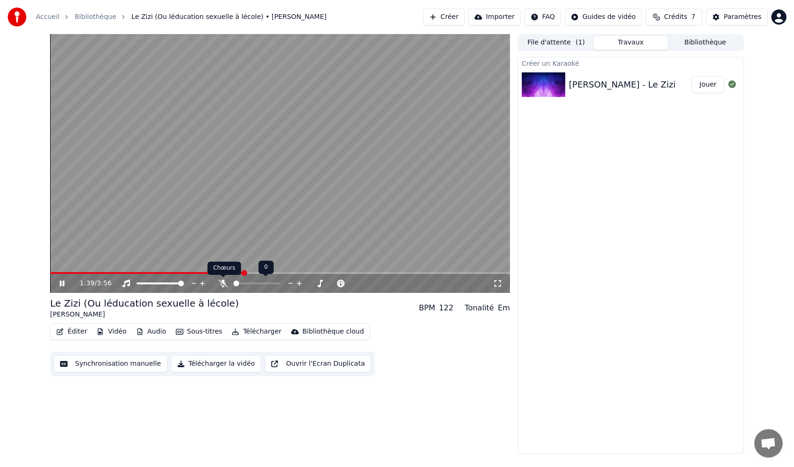
click at [218, 285] on icon at bounding box center [222, 283] width 9 height 8
click at [181, 244] on video at bounding box center [280, 163] width 460 height 259
click at [709, 37] on button "Bibliothèque" at bounding box center [705, 43] width 75 height 14
click at [617, 42] on button "Travaux" at bounding box center [631, 43] width 75 height 14
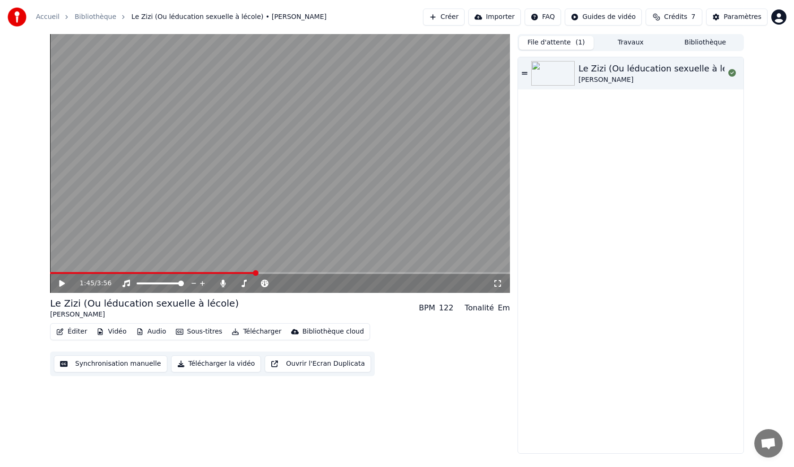
click at [576, 43] on span "( 1 )" at bounding box center [580, 42] width 9 height 9
click at [113, 355] on button "Synchronisation manuelle" at bounding box center [110, 363] width 113 height 17
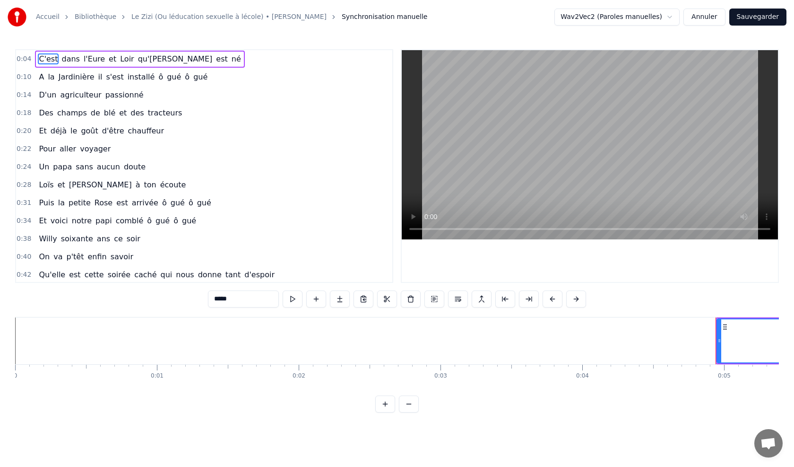
click at [716, 19] on button "Annuler" at bounding box center [705, 17] width 42 height 17
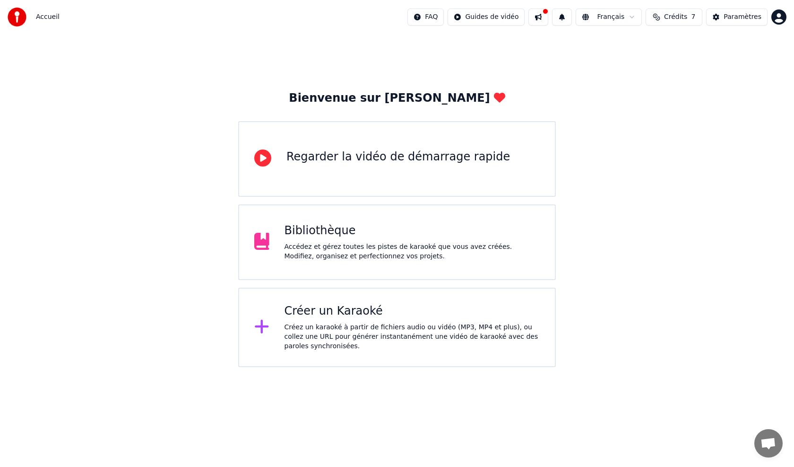
click at [340, 333] on div "Créez un karaoké à partir de fichiers audio ou vidéo (MP3, MP4 et plus), ou col…" at bounding box center [413, 336] width 256 height 28
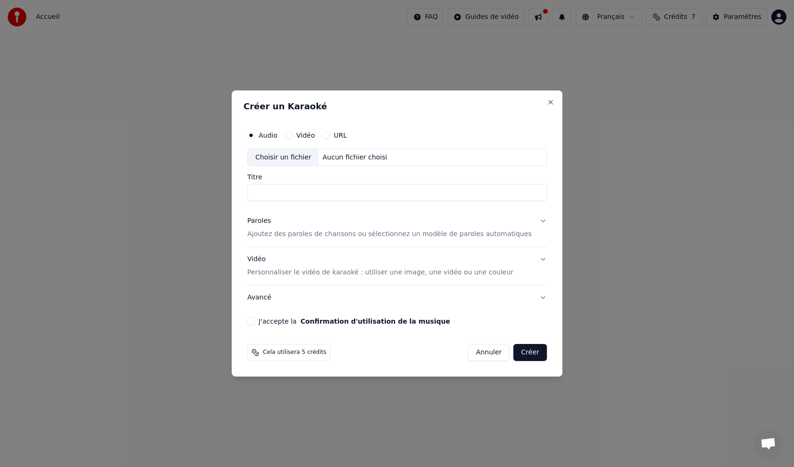
click at [353, 160] on div "Aucun fichier choisi" at bounding box center [355, 157] width 72 height 9
type input "**********"
click at [290, 232] on p "Ajoutez des paroles de chansons ou sélectionnez un modèle de paroles automatiqu…" at bounding box center [389, 234] width 285 height 9
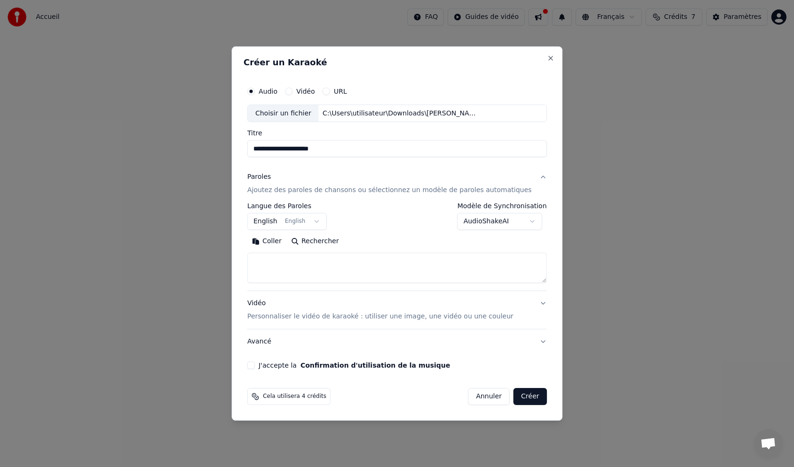
click at [286, 271] on textarea at bounding box center [397, 268] width 300 height 30
paste textarea "**********"
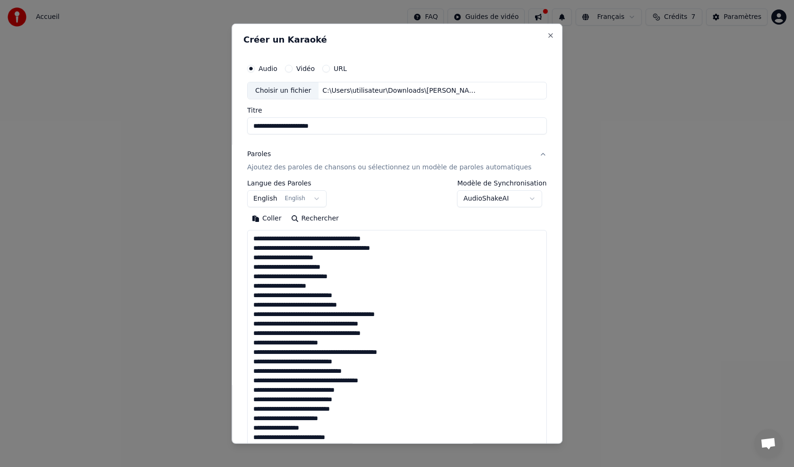
scroll to position [749, 0]
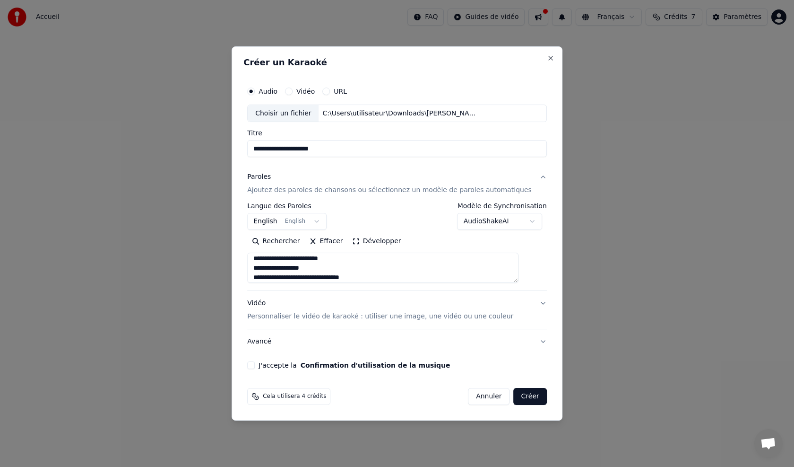
type textarea "**********"
click at [274, 222] on button "English English" at bounding box center [286, 221] width 79 height 17
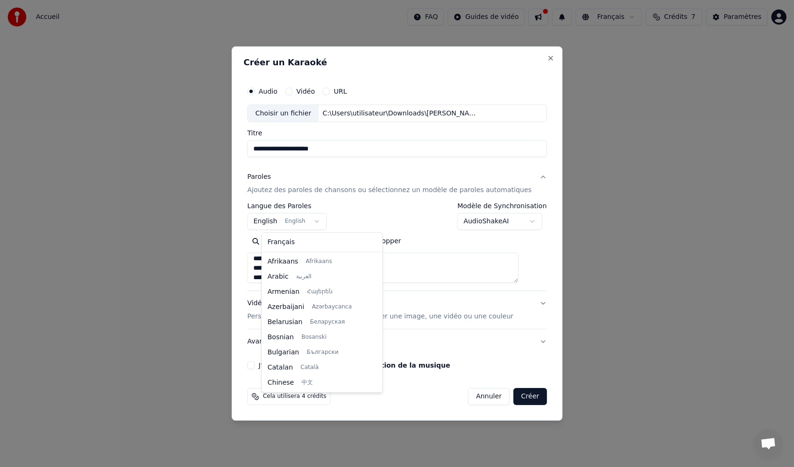
scroll to position [76, 0]
select select "**"
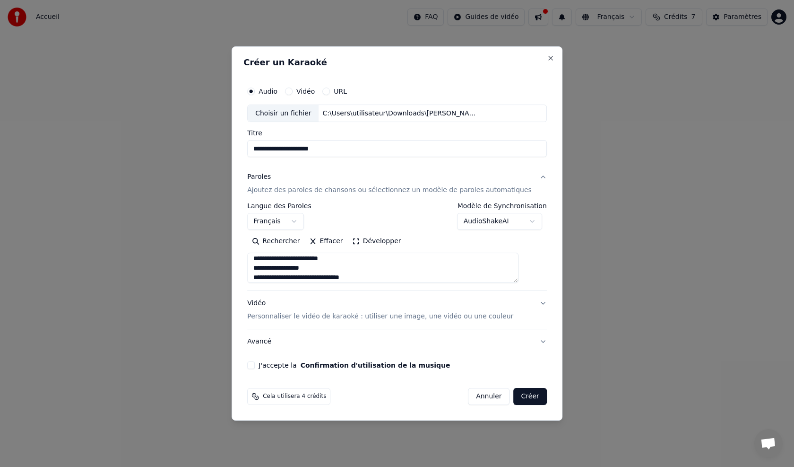
click at [400, 239] on button "Développer" at bounding box center [377, 241] width 58 height 15
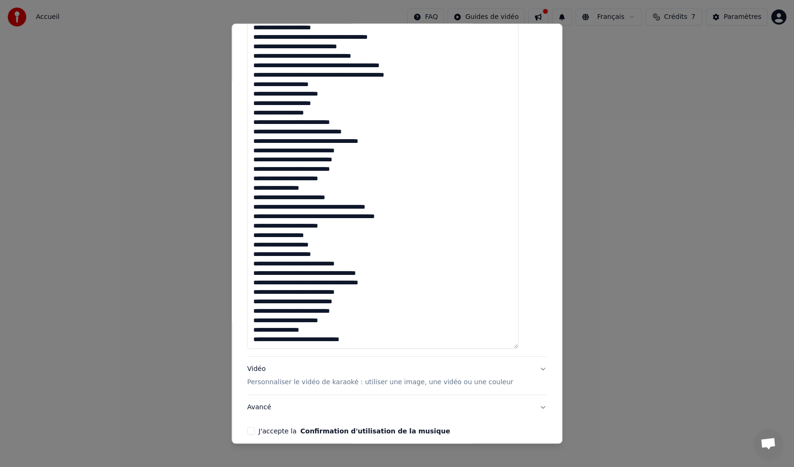
scroll to position [706, 0]
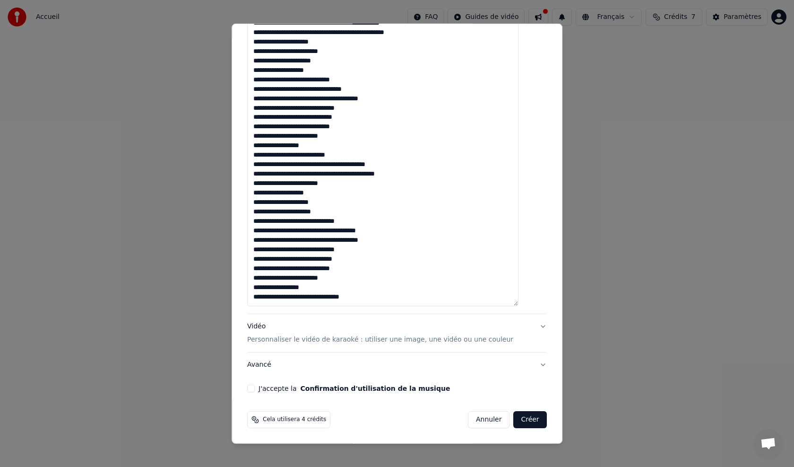
drag, startPoint x: 397, startPoint y: 251, endPoint x: 403, endPoint y: 237, distance: 15.5
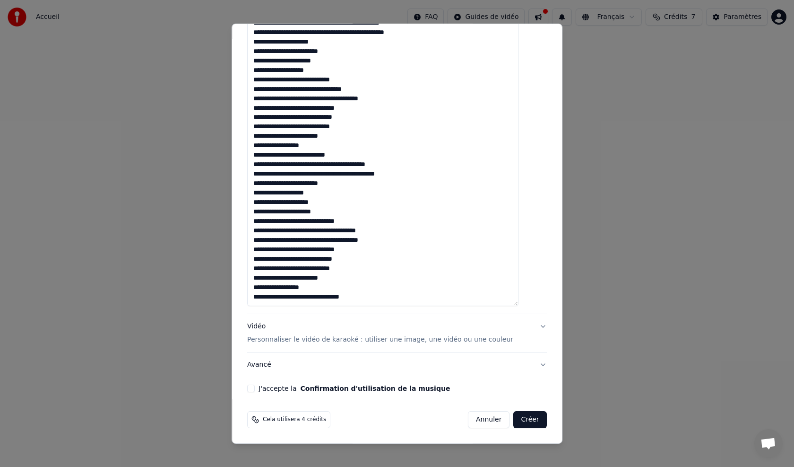
click at [255, 388] on button "J'accepte la Confirmation d'utilisation de la musique" at bounding box center [251, 388] width 8 height 8
click at [514, 420] on button "Créer" at bounding box center [530, 419] width 33 height 17
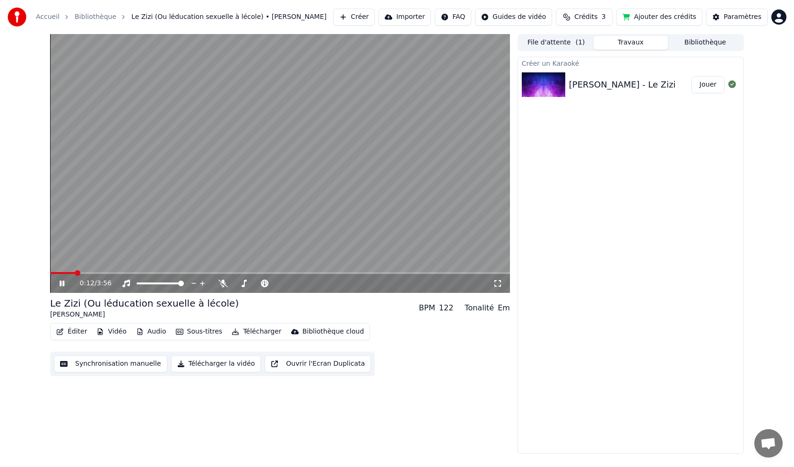
drag, startPoint x: 72, startPoint y: 271, endPoint x: 29, endPoint y: 275, distance: 43.2
click at [29, 275] on div "0:12 / 3:56 Le Zizi (Ou léducation sexuelle à lécole) [PERSON_NAME] BPM 122 Ton…" at bounding box center [397, 243] width 794 height 419
click at [216, 283] on div "0:13 / 3:56" at bounding box center [286, 282] width 413 height 9
click at [219, 283] on icon at bounding box center [222, 283] width 9 height 8
click at [50, 272] on span at bounding box center [53, 273] width 6 height 6
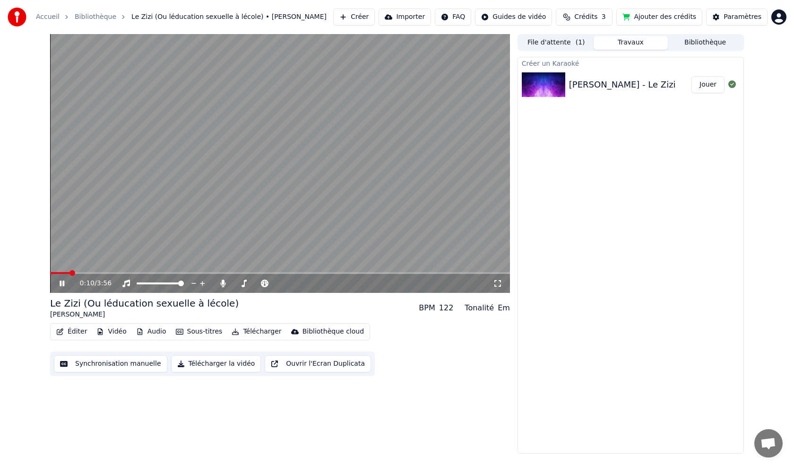
click at [78, 336] on button "Éditer" at bounding box center [71, 331] width 38 height 13
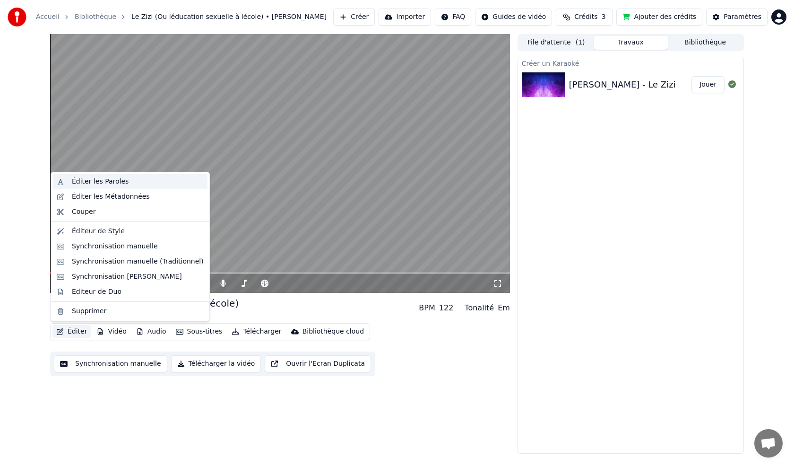
click at [100, 188] on div "Éditer les Paroles" at bounding box center [130, 181] width 155 height 15
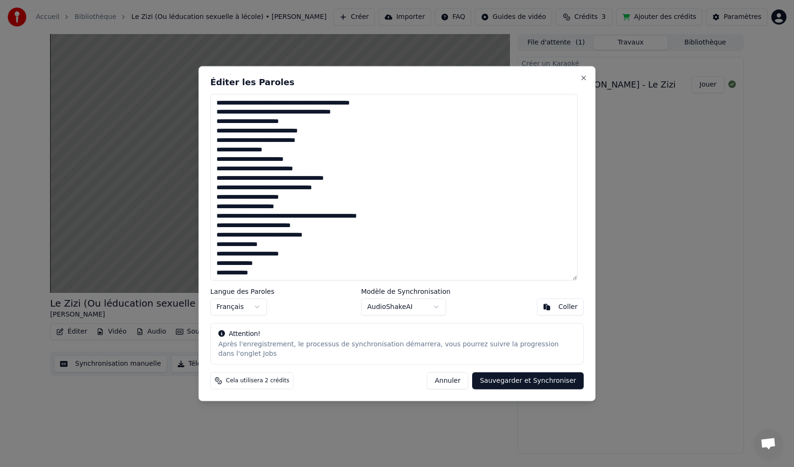
drag, startPoint x: 313, startPoint y: 277, endPoint x: 230, endPoint y: 67, distance: 225.8
click at [230, 67] on body "Accueil Bibliothèque Le Zizi (Ou léducation sexuelle à lécole) • [PERSON_NAME] …" at bounding box center [397, 233] width 794 height 467
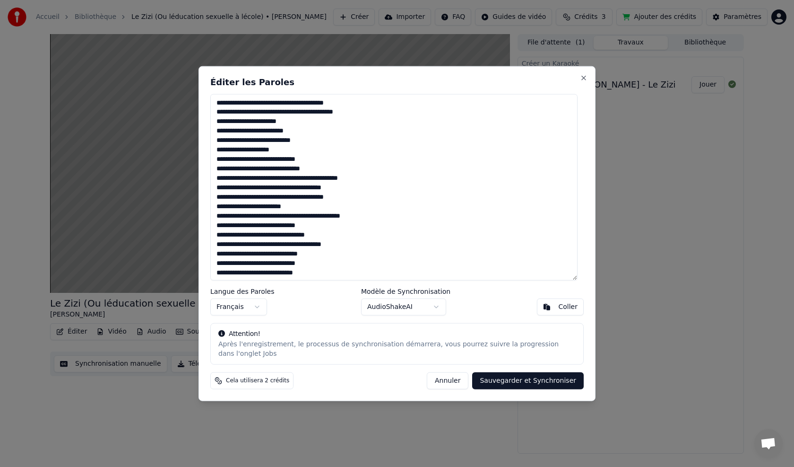
type textarea "**********"
click at [529, 372] on button "Sauvegarder et Synchroniser" at bounding box center [528, 380] width 112 height 17
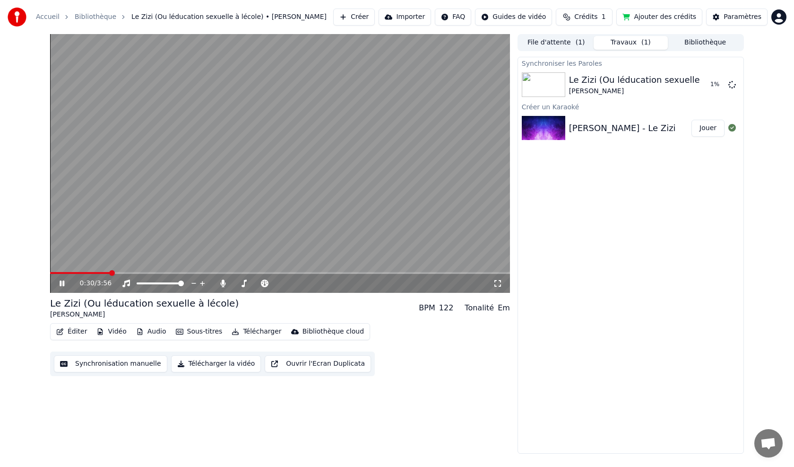
click at [56, 286] on div "0:30 / 3:56" at bounding box center [280, 282] width 452 height 9
click at [59, 282] on icon at bounding box center [69, 283] width 22 height 8
click at [699, 82] on button "Jouer" at bounding box center [708, 84] width 33 height 17
click at [171, 205] on video at bounding box center [280, 163] width 460 height 259
click at [127, 367] on button "Synchronisation manuelle" at bounding box center [110, 363] width 113 height 17
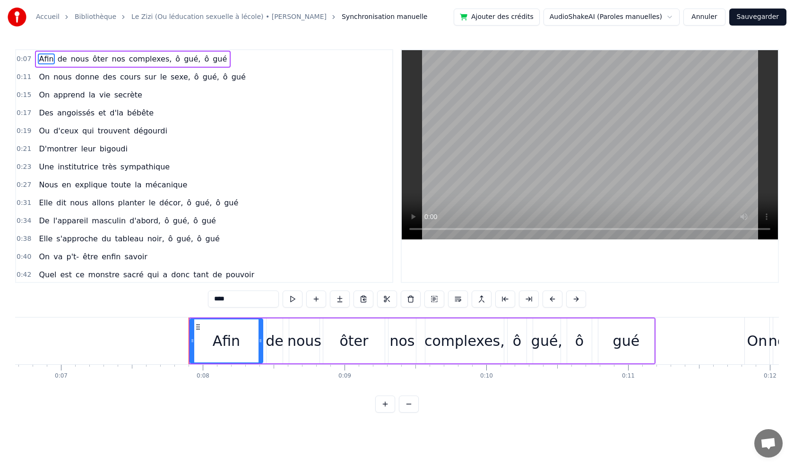
click at [183, 54] on span "gué," at bounding box center [192, 58] width 18 height 11
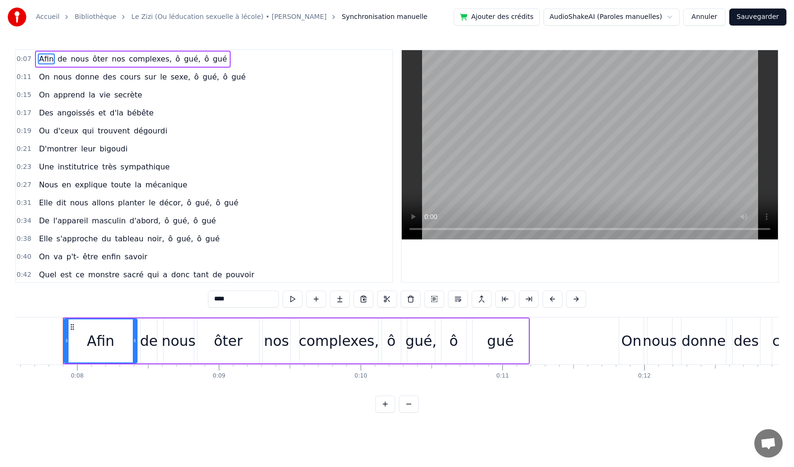
click at [183, 54] on span "gué," at bounding box center [192, 58] width 18 height 11
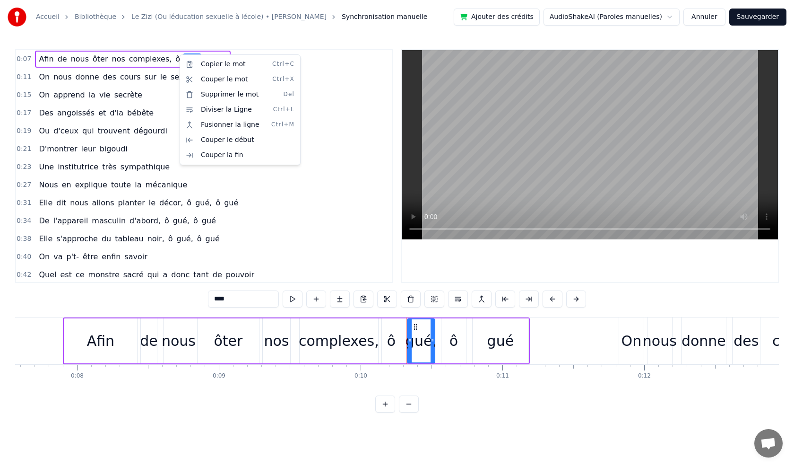
click at [133, 54] on html "Accueil Bibliothèque Le Zizi (Ou léducation sexuelle à lécole) • [PERSON_NAME] …" at bounding box center [397, 213] width 794 height 427
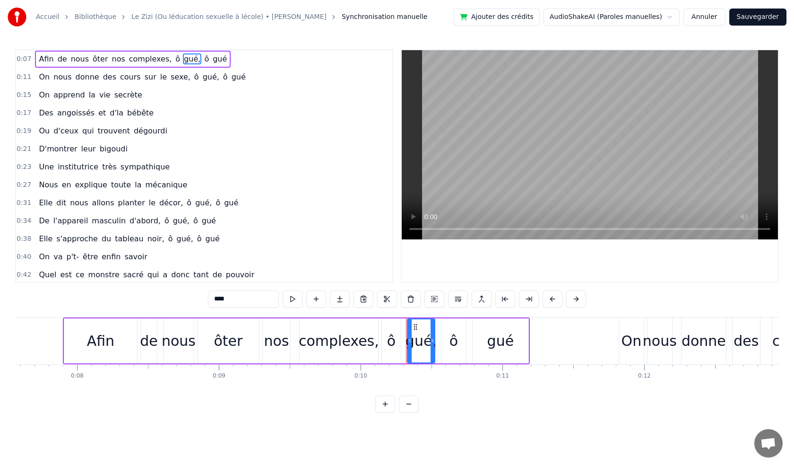
click at [41, 60] on span "Afin" at bounding box center [46, 58] width 17 height 11
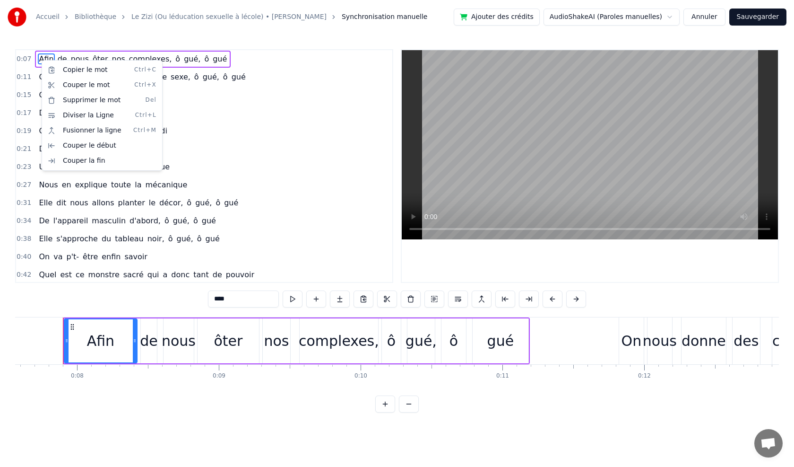
click at [227, 296] on html "Accueil Bibliothèque Le Zizi (Ou léducation sexuelle à lécole) • [PERSON_NAME] …" at bounding box center [397, 213] width 794 height 427
click at [227, 296] on input "****" at bounding box center [243, 298] width 71 height 17
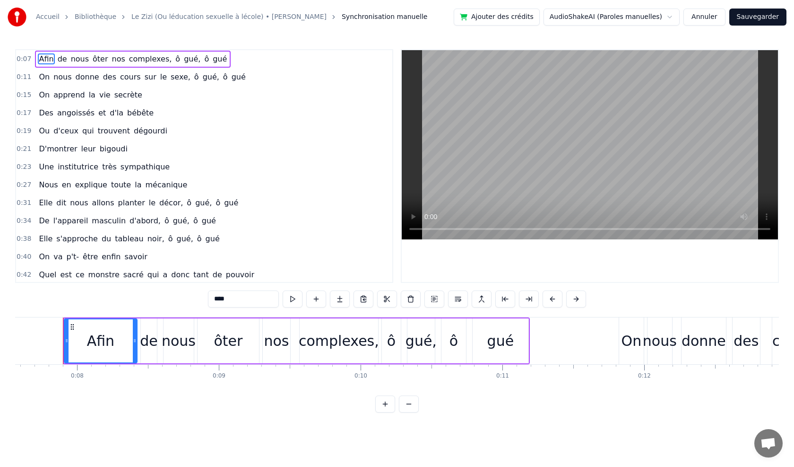
click at [232, 298] on input "****" at bounding box center [243, 298] width 71 height 17
type input "*"
click at [148, 346] on div "de" at bounding box center [149, 340] width 18 height 21
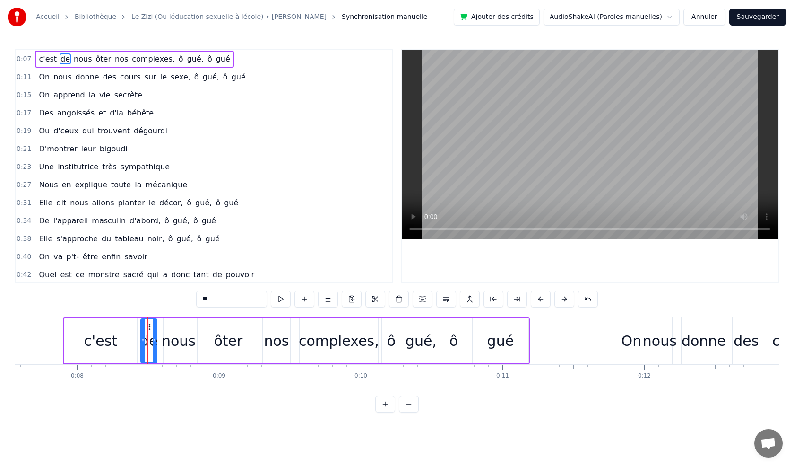
click at [97, 347] on div "c'est" at bounding box center [101, 340] width 34 height 21
click at [106, 340] on icon at bounding box center [107, 341] width 4 height 8
click at [153, 342] on div "de" at bounding box center [149, 340] width 18 height 21
type input "**"
click at [126, 338] on div "c'est de de nous ôter nos complexes, ô gué, ô gué" at bounding box center [296, 340] width 467 height 47
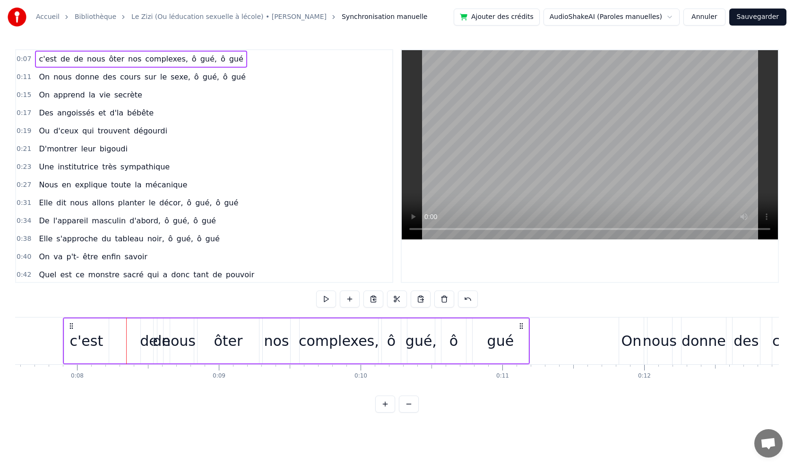
drag, startPoint x: 148, startPoint y: 339, endPoint x: 132, endPoint y: 338, distance: 16.1
click at [132, 338] on div "c'est de de nous ôter nos complexes, ô gué, ô gué" at bounding box center [296, 340] width 467 height 47
click at [151, 339] on div "de" at bounding box center [149, 340] width 18 height 21
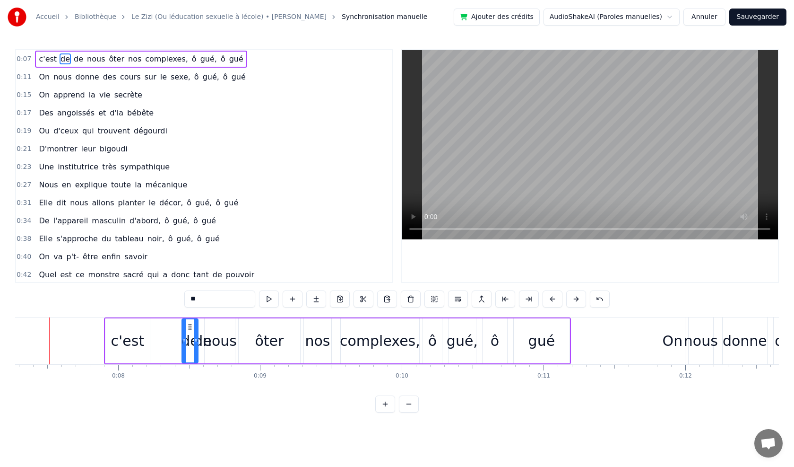
scroll to position [0, 1018]
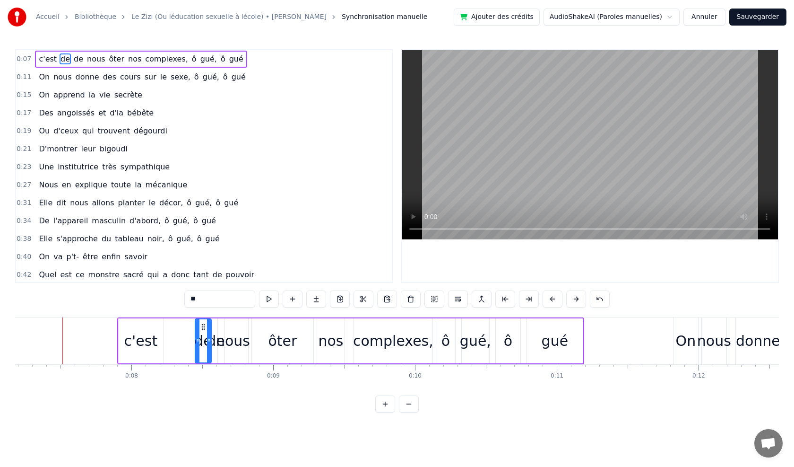
drag, startPoint x: 203, startPoint y: 337, endPoint x: 189, endPoint y: 336, distance: 14.7
click at [189, 336] on div "c'est de de nous ôter nos complexes, ô gué, ô gué" at bounding box center [350, 340] width 467 height 47
click at [204, 328] on div "de" at bounding box center [203, 340] width 16 height 45
drag, startPoint x: 202, startPoint y: 325, endPoint x: 184, endPoint y: 326, distance: 18.5
click at [184, 326] on icon at bounding box center [185, 327] width 8 height 8
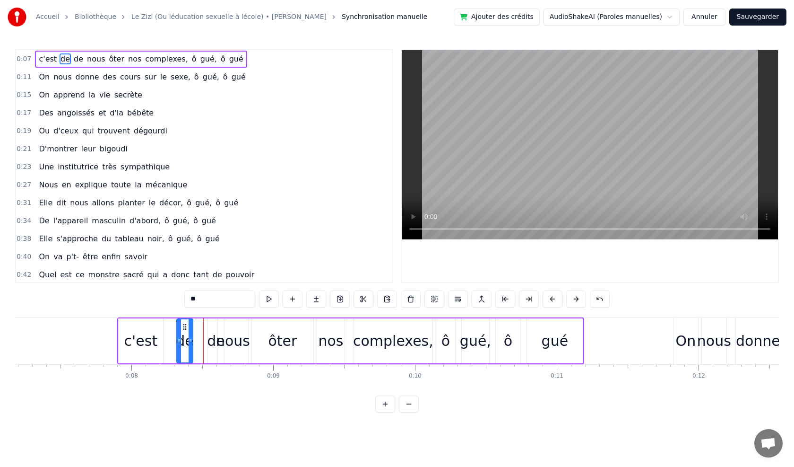
click at [198, 300] on input "**" at bounding box center [219, 298] width 71 height 17
type input "*"
type input "****"
click at [164, 285] on div "0:07 c'est dans de nous ôter nos complexes, ô gué, ô gué 0:11 On nous donne des…" at bounding box center [397, 230] width 764 height 363
drag, startPoint x: 184, startPoint y: 329, endPoint x: 178, endPoint y: 329, distance: 6.2
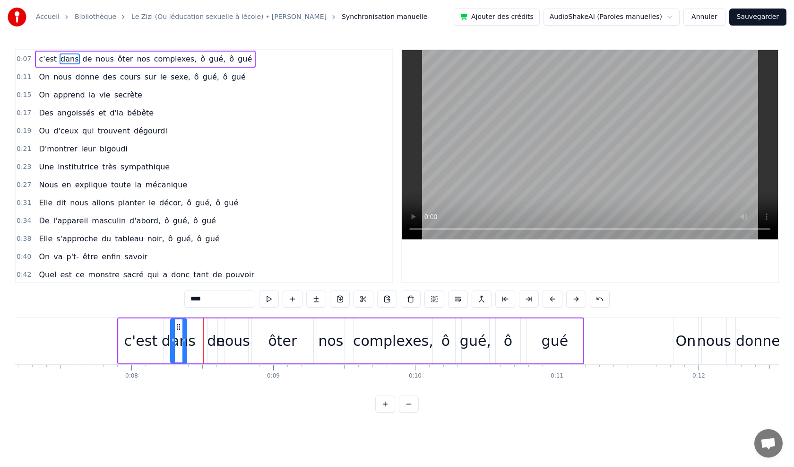
click at [178, 329] on icon at bounding box center [179, 327] width 8 height 8
drag, startPoint x: 210, startPoint y: 331, endPoint x: 203, endPoint y: 329, distance: 7.7
click at [202, 331] on div "c'est dans de nous ôter nos complexes, ô gué, ô gué" at bounding box center [350, 340] width 467 height 47
click at [216, 329] on div "de" at bounding box center [216, 340] width 16 height 45
drag, startPoint x: 217, startPoint y: 324, endPoint x: 203, endPoint y: 327, distance: 14.4
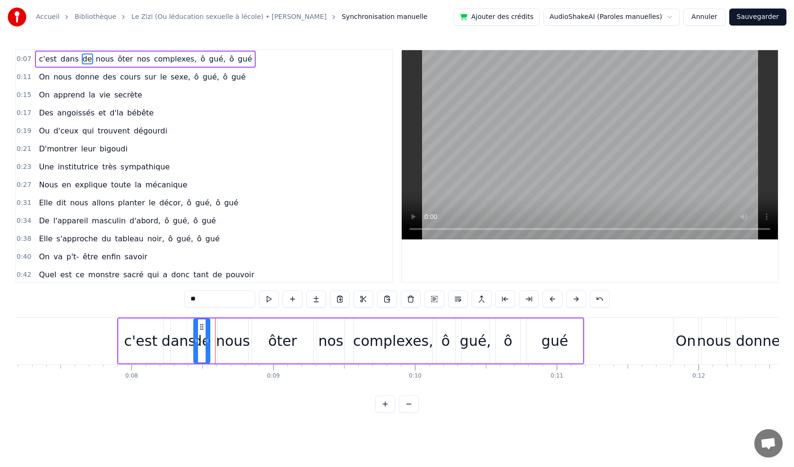
click at [203, 327] on icon at bounding box center [202, 327] width 8 height 8
click at [199, 332] on div "de" at bounding box center [202, 340] width 18 height 21
click at [201, 297] on input "**" at bounding box center [219, 298] width 71 height 17
type input "*"
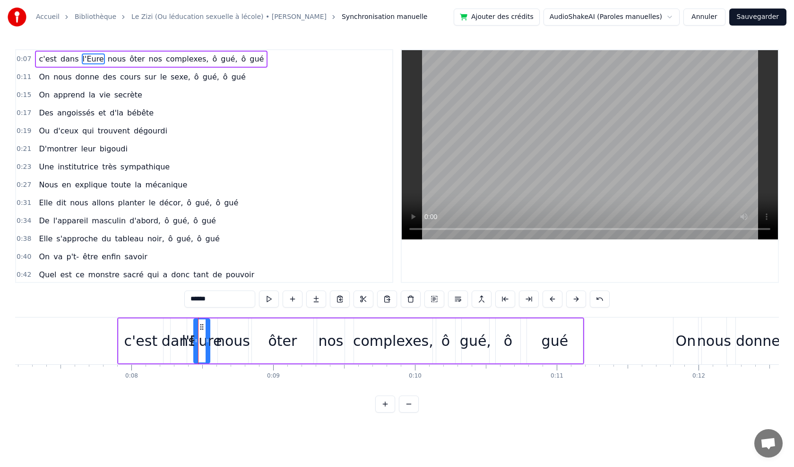
click at [165, 305] on div "0:07 c'est dans l'Eure nous ôter nos complexes, ô gué, ô gué 0:11 On nous donne…" at bounding box center [397, 230] width 764 height 363
click at [225, 342] on div "nous" at bounding box center [233, 340] width 34 height 21
click at [213, 342] on div "l'Eure" at bounding box center [202, 340] width 40 height 21
click at [232, 341] on div "nous" at bounding box center [233, 340] width 34 height 21
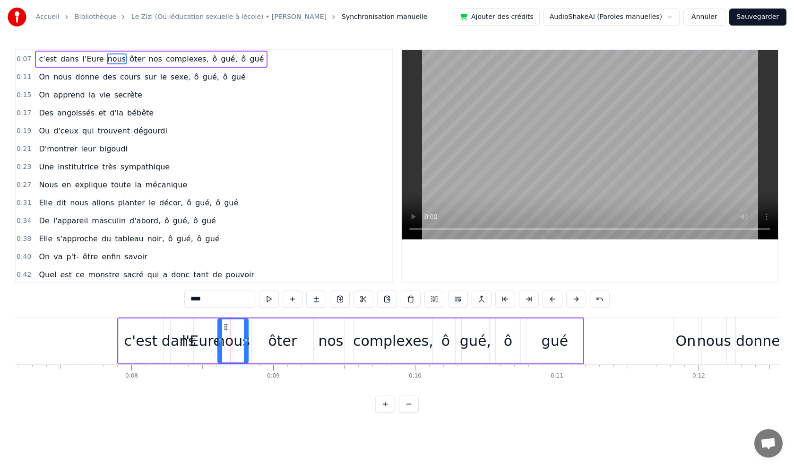
click at [237, 341] on div "nous" at bounding box center [233, 340] width 34 height 21
click at [210, 301] on input "****" at bounding box center [219, 298] width 71 height 17
drag, startPoint x: 246, startPoint y: 340, endPoint x: 234, endPoint y: 339, distance: 11.9
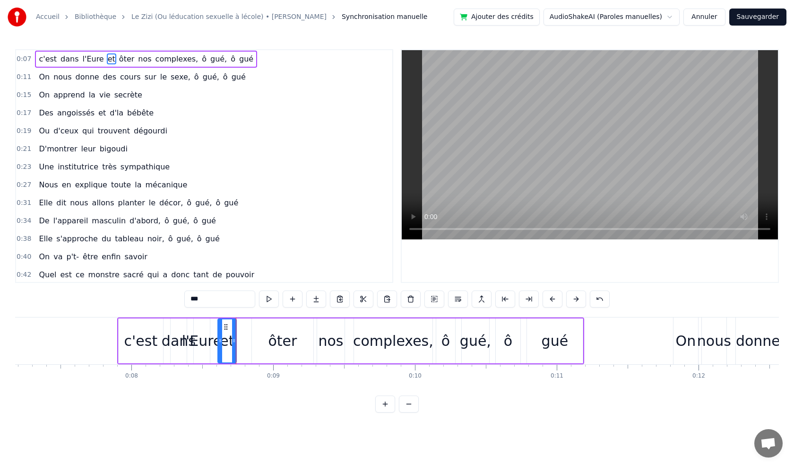
click at [234, 339] on icon at bounding box center [234, 341] width 4 height 8
click at [273, 342] on div "ôter" at bounding box center [282, 340] width 29 height 21
click at [211, 301] on input "****" at bounding box center [219, 298] width 71 height 17
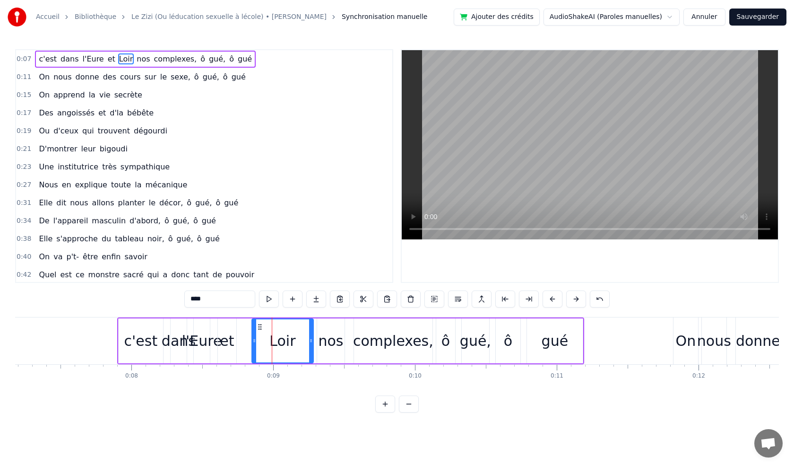
click at [310, 340] on icon at bounding box center [311, 341] width 4 height 8
drag, startPoint x: 311, startPoint y: 340, endPoint x: 280, endPoint y: 338, distance: 30.3
click at [280, 338] on icon at bounding box center [281, 341] width 4 height 8
click at [324, 340] on div "nos" at bounding box center [330, 340] width 25 height 21
click at [132, 343] on div "c'est" at bounding box center [141, 340] width 34 height 21
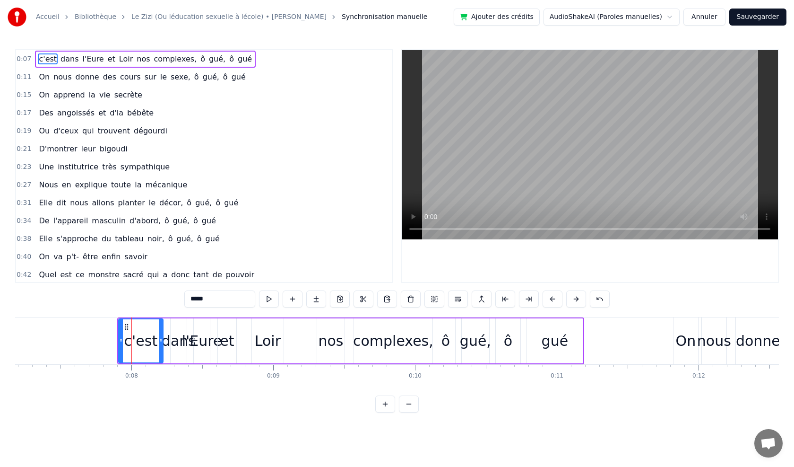
click at [194, 302] on input "*****" at bounding box center [219, 298] width 71 height 17
click at [256, 336] on div "Loir" at bounding box center [268, 340] width 26 height 21
type input "****"
drag, startPoint x: 269, startPoint y: 332, endPoint x: 258, endPoint y: 328, distance: 12.3
click at [252, 330] on div "Loir" at bounding box center [267, 340] width 31 height 43
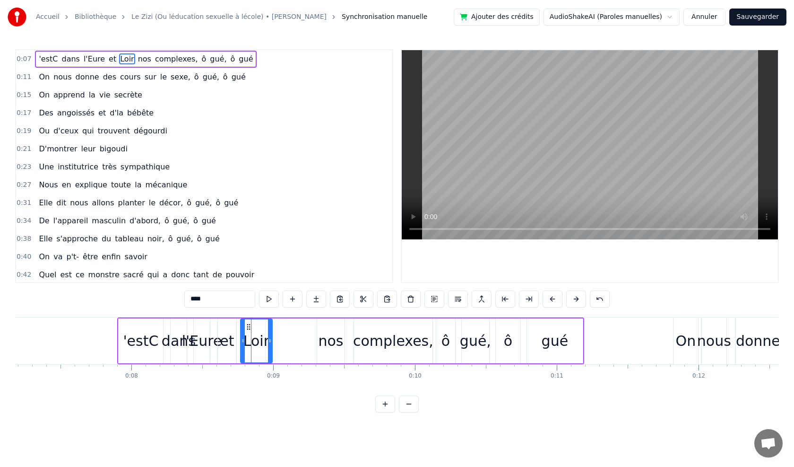
drag, startPoint x: 260, startPoint y: 326, endPoint x: 249, endPoint y: 325, distance: 11.4
click at [249, 325] on icon at bounding box center [249, 327] width 8 height 8
click at [315, 299] on button at bounding box center [316, 298] width 20 height 17
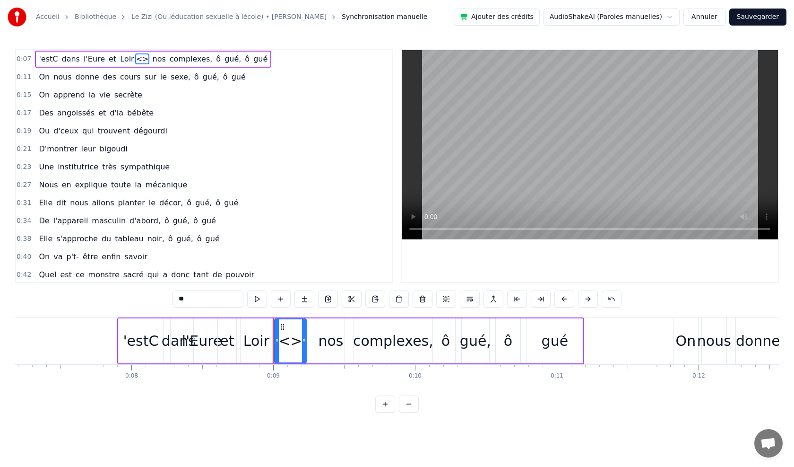
click at [291, 333] on div "<>" at bounding box center [290, 340] width 24 height 21
click at [207, 301] on input "**" at bounding box center [208, 298] width 71 height 17
type input "*"
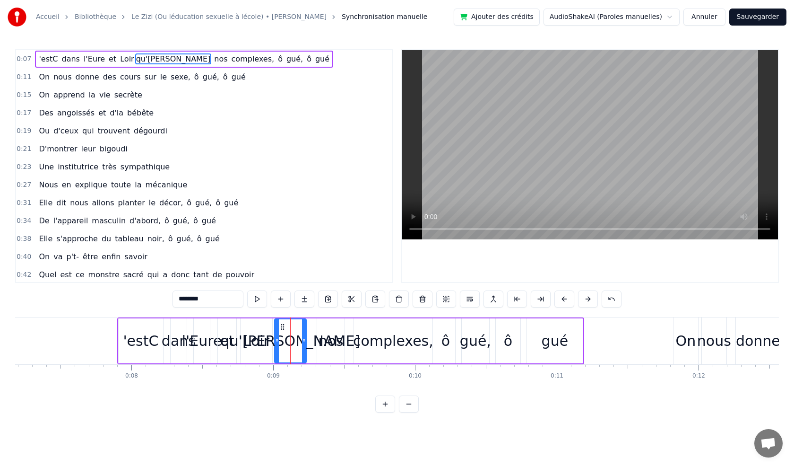
type input "********"
click at [289, 254] on div "0:40 On va p't- être enfin savoir" at bounding box center [204, 257] width 376 height 18
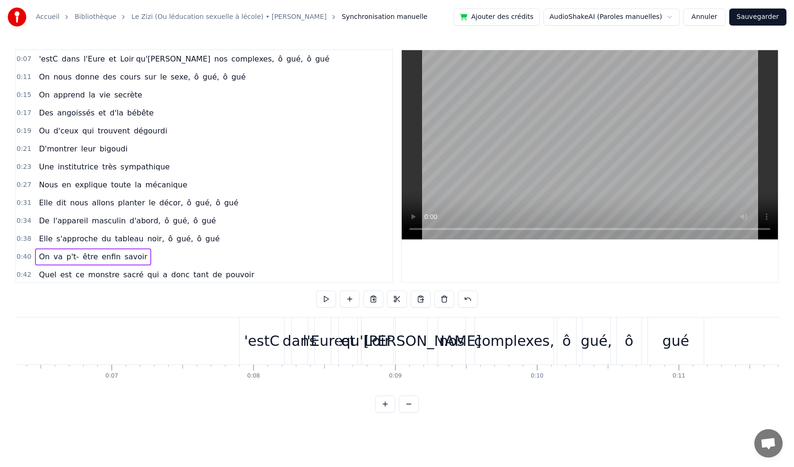
scroll to position [0, 927]
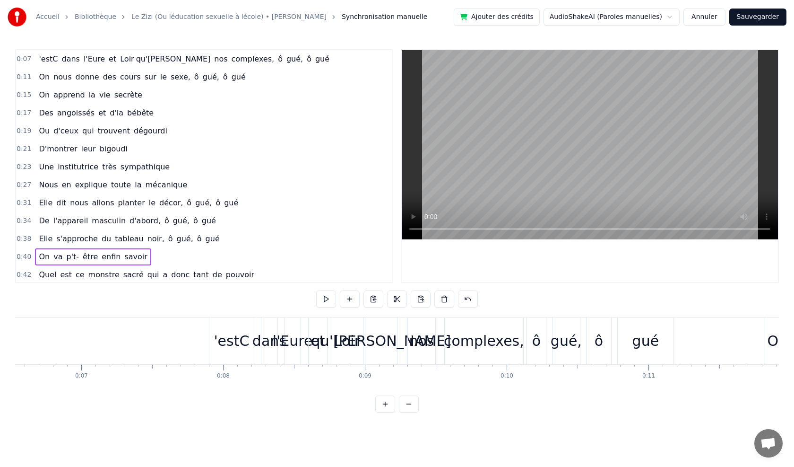
click at [236, 342] on div "'estC" at bounding box center [231, 340] width 35 height 21
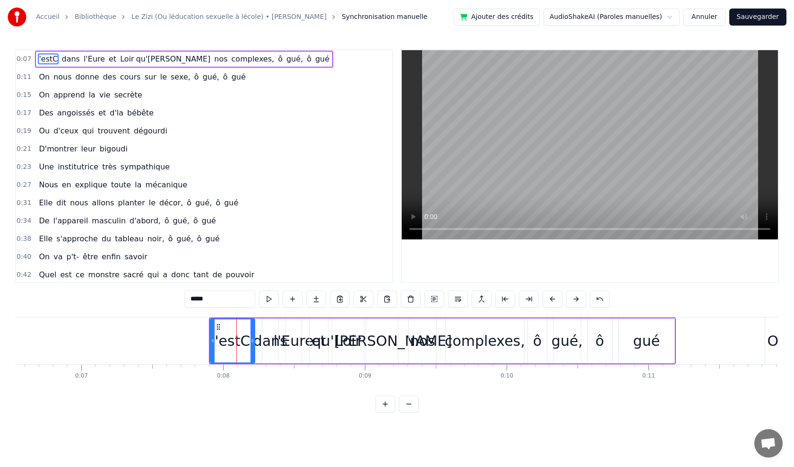
click at [210, 302] on input "*****" at bounding box center [219, 298] width 71 height 17
click at [263, 350] on div "dans" at bounding box center [270, 340] width 34 height 21
click at [378, 340] on div "qu'[PERSON_NAME]" at bounding box center [382, 340] width 140 height 21
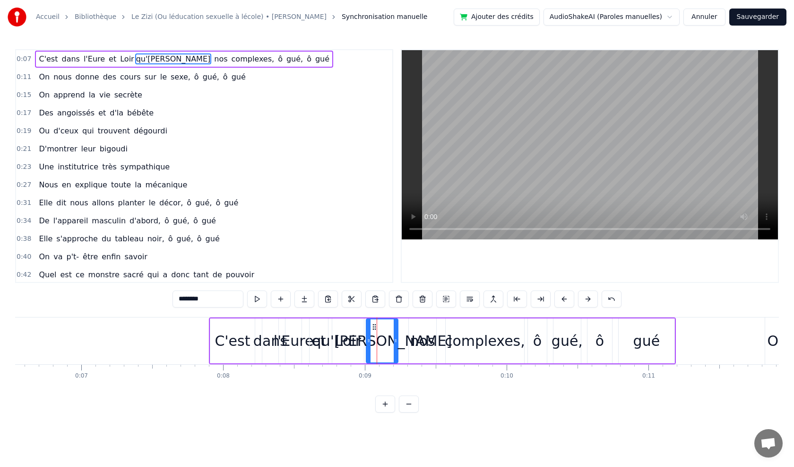
click at [419, 343] on div "nos" at bounding box center [422, 340] width 25 height 21
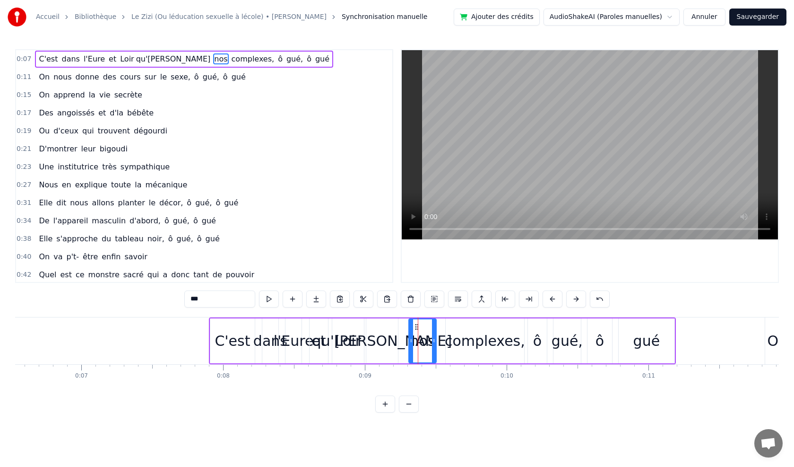
click at [419, 343] on div "nos" at bounding box center [422, 340] width 25 height 21
click at [213, 304] on input "***" at bounding box center [219, 298] width 71 height 17
type input "*"
click at [474, 339] on div "complexes," at bounding box center [485, 340] width 80 height 21
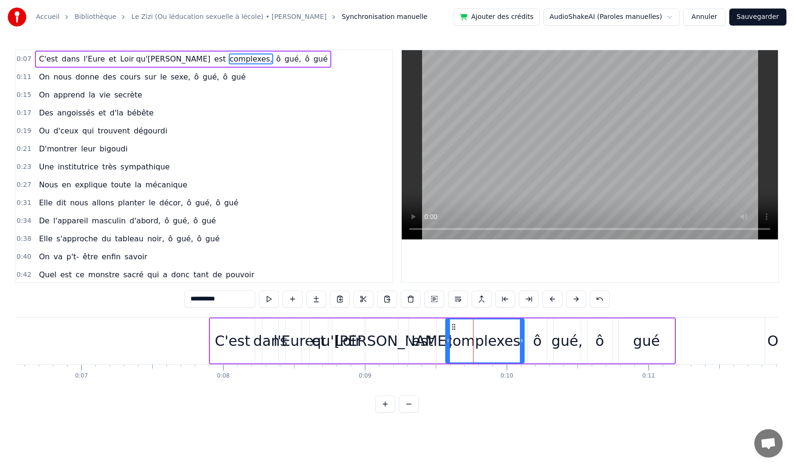
click at [474, 339] on div "complexes," at bounding box center [485, 340] width 80 height 21
drag, startPoint x: 225, startPoint y: 294, endPoint x: 145, endPoint y: 302, distance: 79.7
click at [145, 302] on div "0:07 C'est dans l'Eure et Loir qu'[PERSON_NAME] est complexes, ô gué, ô gué 0:1…" at bounding box center [397, 230] width 764 height 363
type input "***"
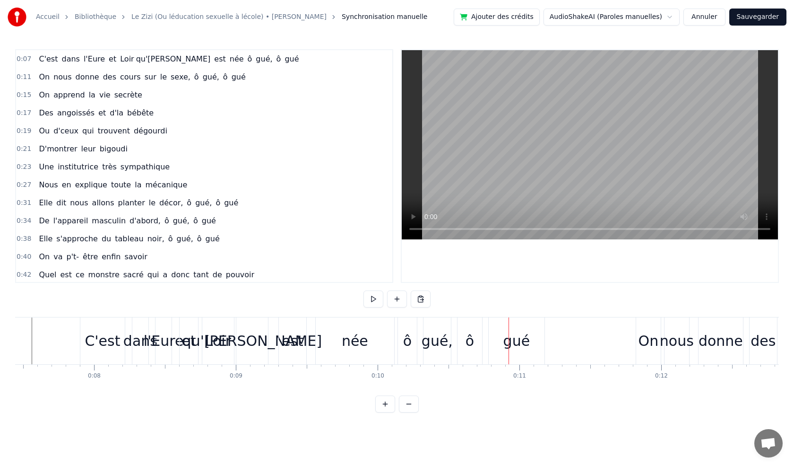
scroll to position [0, 1029]
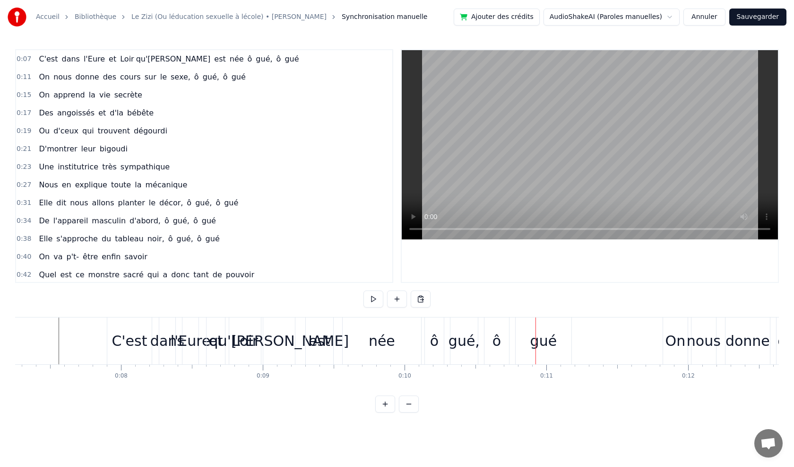
click at [269, 346] on div "qu'[PERSON_NAME]" at bounding box center [279, 340] width 140 height 21
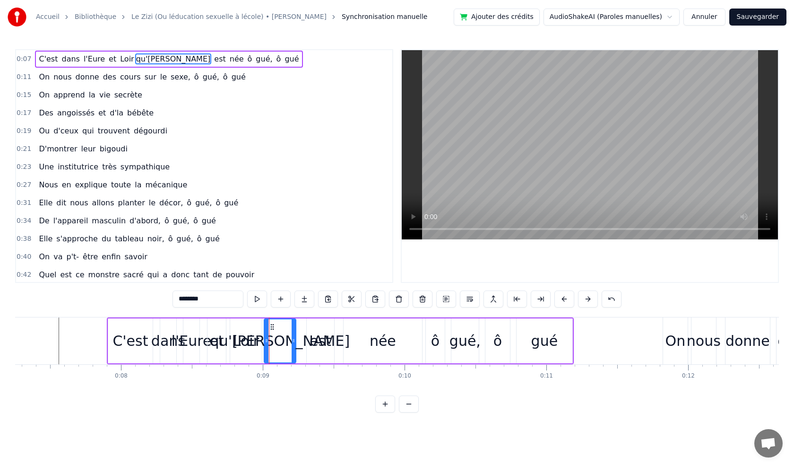
click at [343, 339] on div "née" at bounding box center [382, 340] width 79 height 45
type input "***"
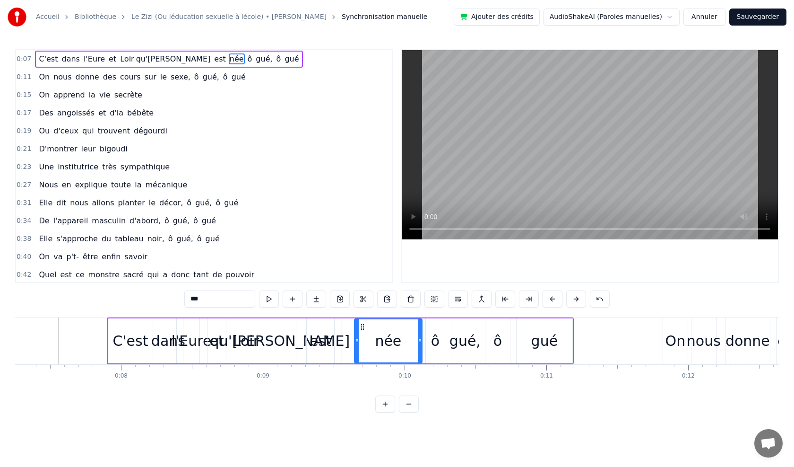
drag, startPoint x: 344, startPoint y: 339, endPoint x: 356, endPoint y: 338, distance: 12.4
click at [356, 338] on icon at bounding box center [357, 341] width 4 height 8
drag, startPoint x: 324, startPoint y: 341, endPoint x: 338, endPoint y: 341, distance: 14.2
click at [338, 341] on div "C'est dans l'[GEOGRAPHIC_DATA] et Loir qu'[PERSON_NAME] est née ô gué, ô gué" at bounding box center [340, 340] width 467 height 47
click at [323, 331] on div "est" at bounding box center [321, 340] width 22 height 21
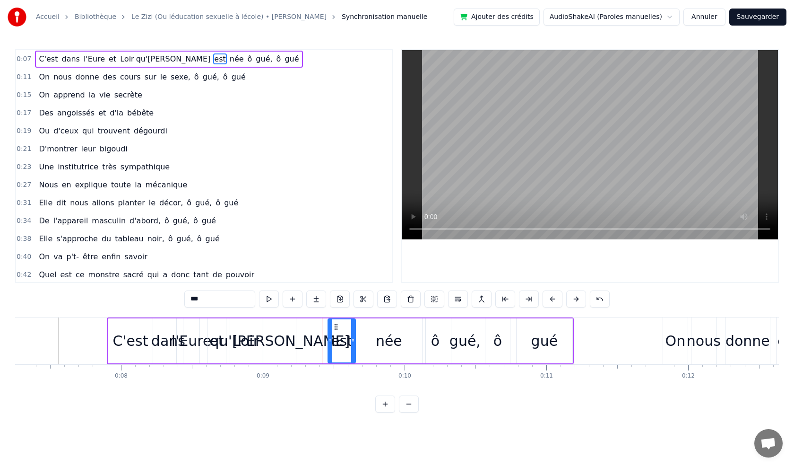
drag, startPoint x: 316, startPoint y: 326, endPoint x: 337, endPoint y: 326, distance: 21.3
click at [337, 326] on icon at bounding box center [336, 327] width 8 height 8
click at [282, 339] on div "qu'[PERSON_NAME]" at bounding box center [280, 340] width 140 height 21
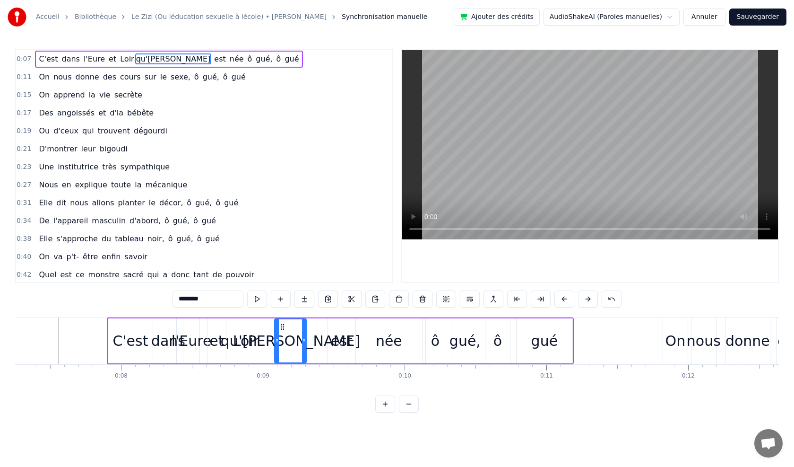
drag, startPoint x: 271, startPoint y: 324, endPoint x: 282, endPoint y: 324, distance: 10.9
click at [282, 324] on circle at bounding box center [281, 324] width 0 height 0
click at [258, 300] on button at bounding box center [257, 298] width 20 height 17
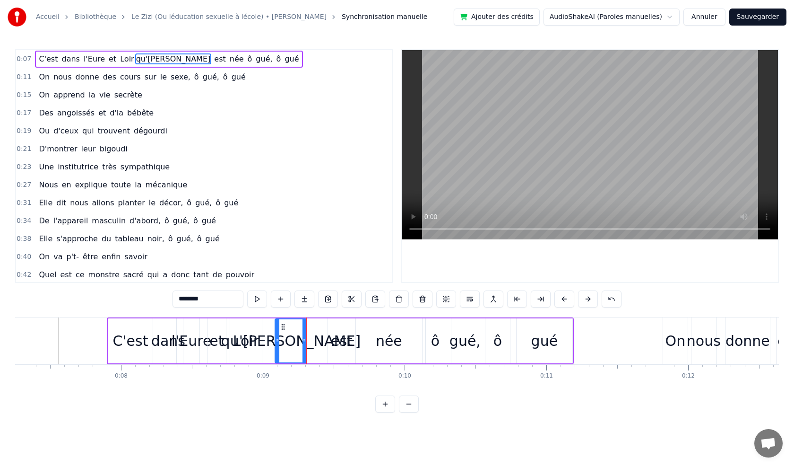
click at [258, 300] on button at bounding box center [257, 298] width 20 height 17
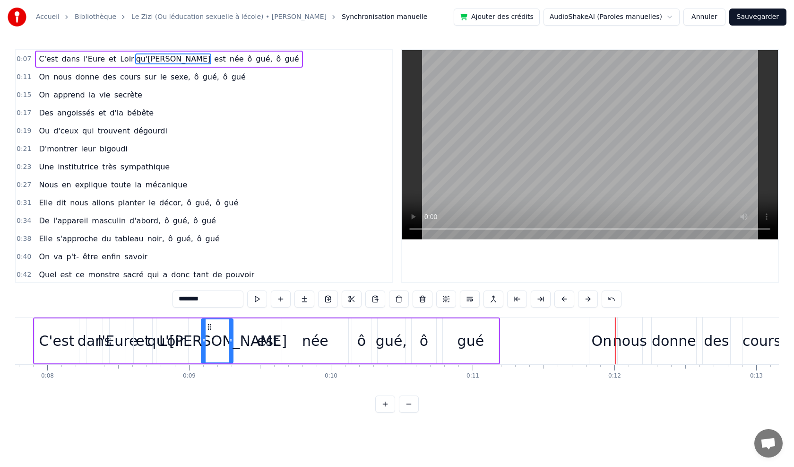
scroll to position [0, 1060]
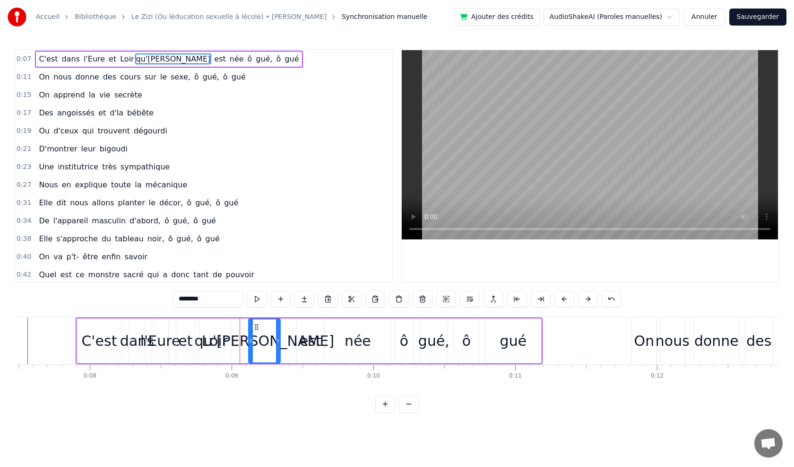
click at [256, 324] on circle at bounding box center [255, 324] width 0 height 0
click at [215, 342] on div "Loir" at bounding box center [215, 340] width 26 height 21
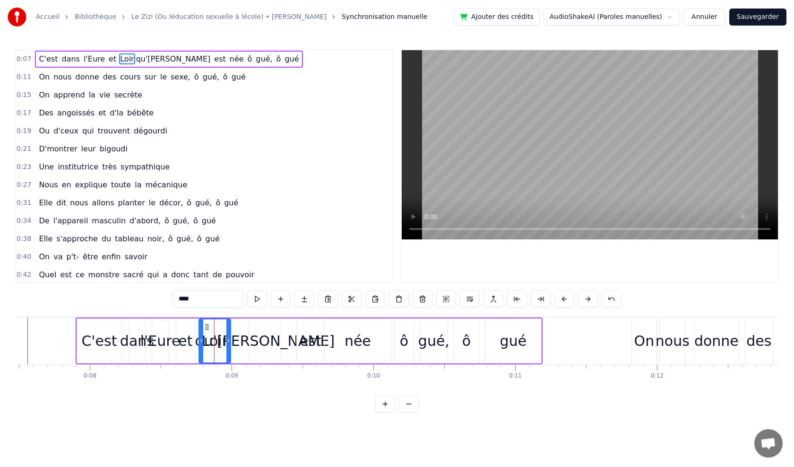
click at [264, 338] on div "qu'[PERSON_NAME]" at bounding box center [265, 340] width 140 height 21
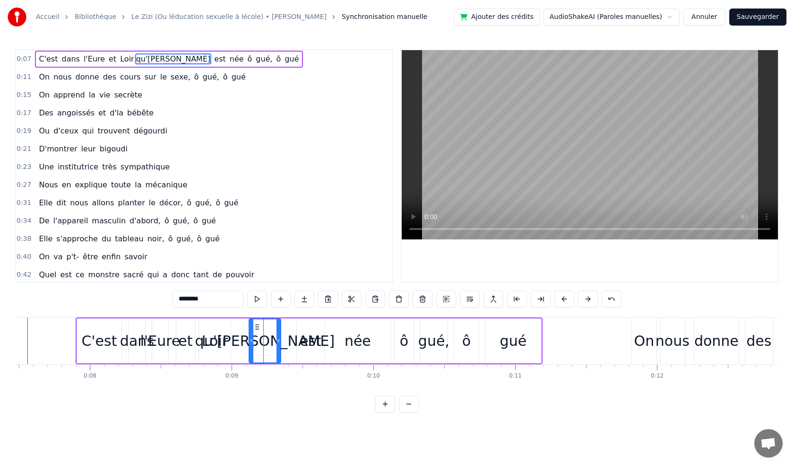
click at [227, 340] on div "Loir" at bounding box center [215, 340] width 32 height 45
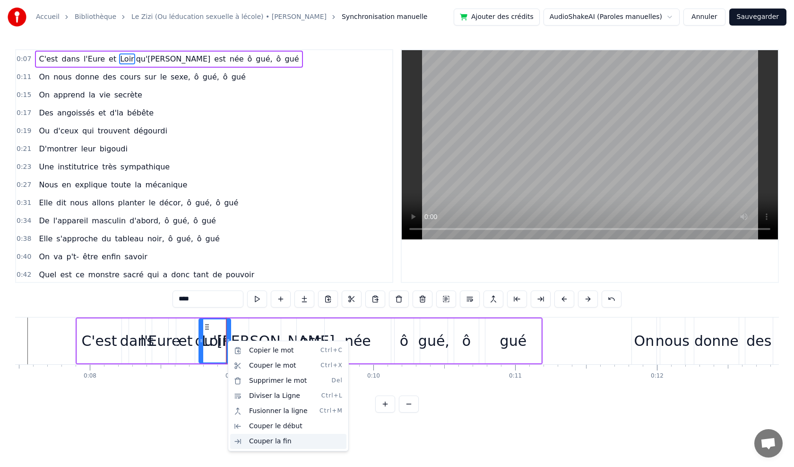
click at [275, 445] on div "Couper la fin" at bounding box center [288, 440] width 116 height 15
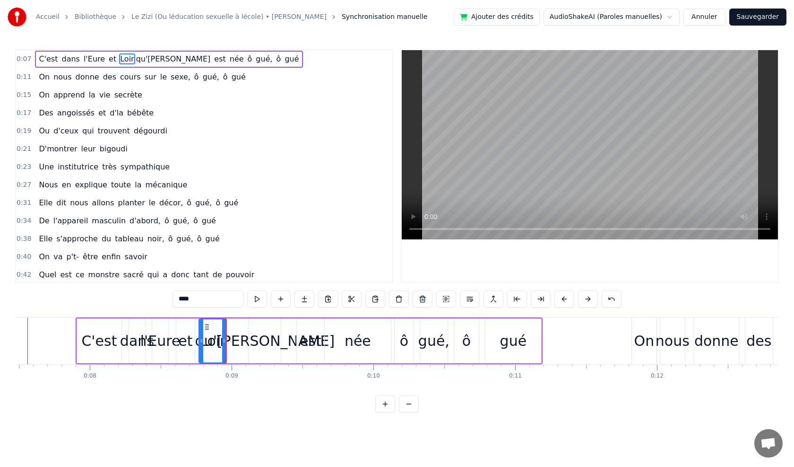
click at [235, 410] on div "0:07 C'est dans l'Eure et Loir qu'[PERSON_NAME] est née ô gué, ô gué 0:11 On no…" at bounding box center [397, 230] width 764 height 363
click at [240, 330] on div "qu'[PERSON_NAME]" at bounding box center [265, 340] width 140 height 21
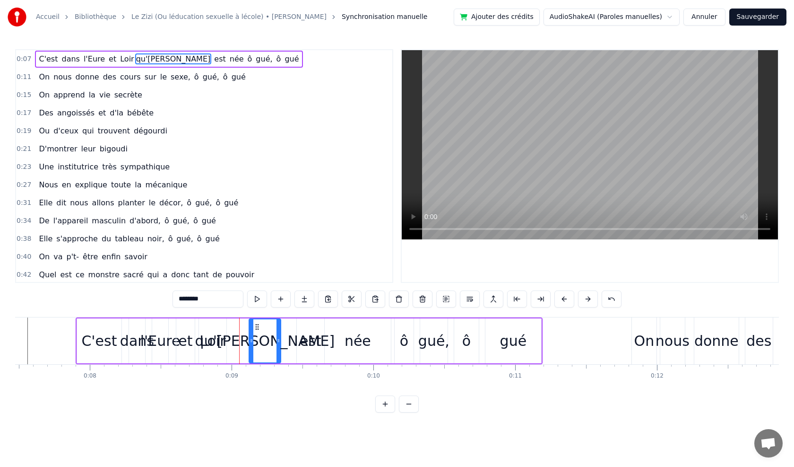
click at [208, 340] on div "Loir" at bounding box center [212, 340] width 26 height 21
type input "****"
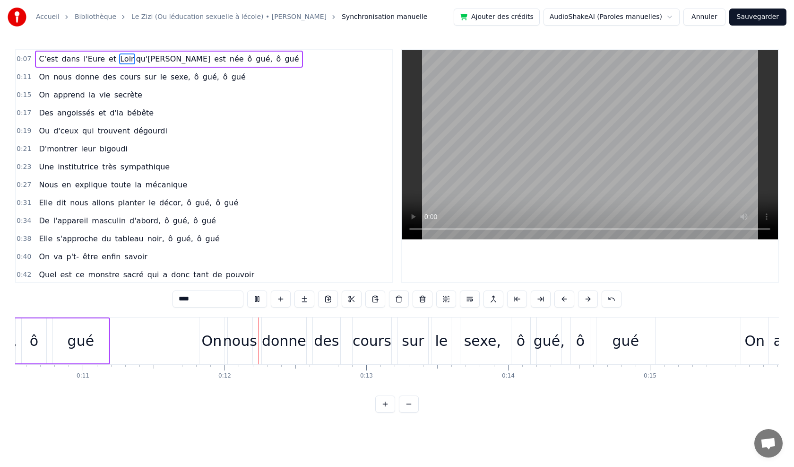
scroll to position [0, 1605]
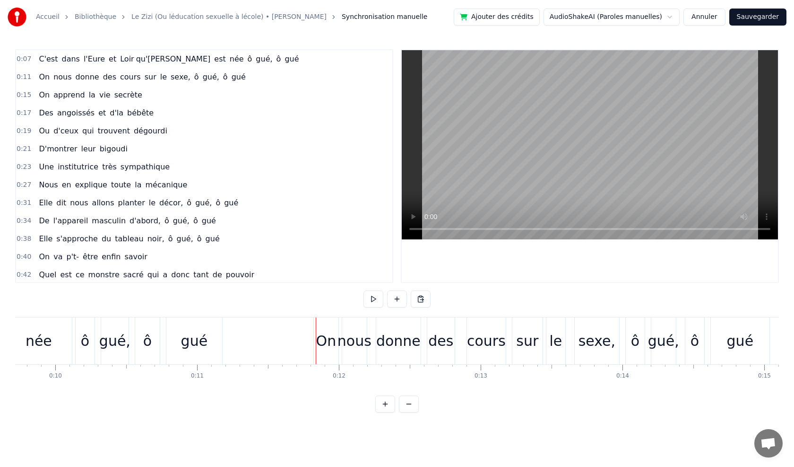
scroll to position [0, 763]
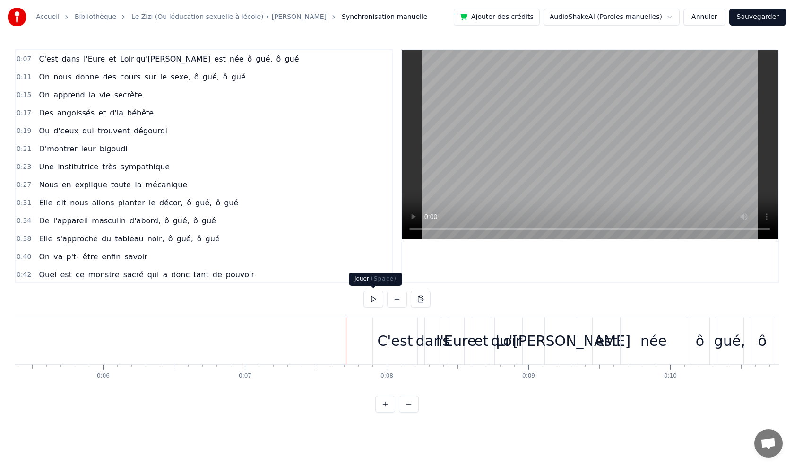
click at [374, 298] on button at bounding box center [374, 298] width 20 height 17
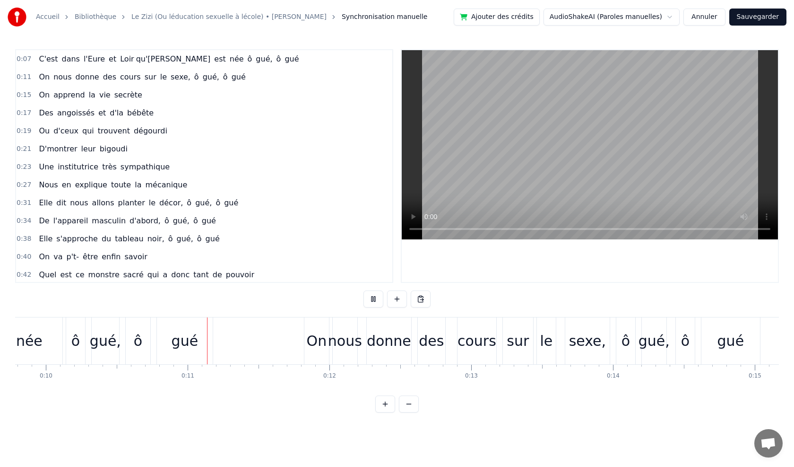
scroll to position [0, 1453]
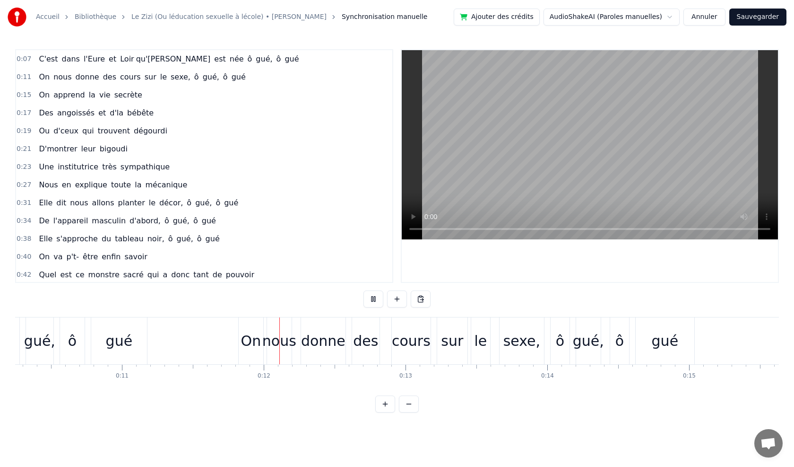
click at [374, 298] on button at bounding box center [374, 298] width 20 height 17
click at [259, 342] on div "On" at bounding box center [251, 340] width 20 height 21
click at [293, 342] on div at bounding box center [293, 340] width 0 height 47
click at [259, 342] on div at bounding box center [259, 340] width 0 height 47
click at [252, 339] on div "On" at bounding box center [251, 340] width 20 height 21
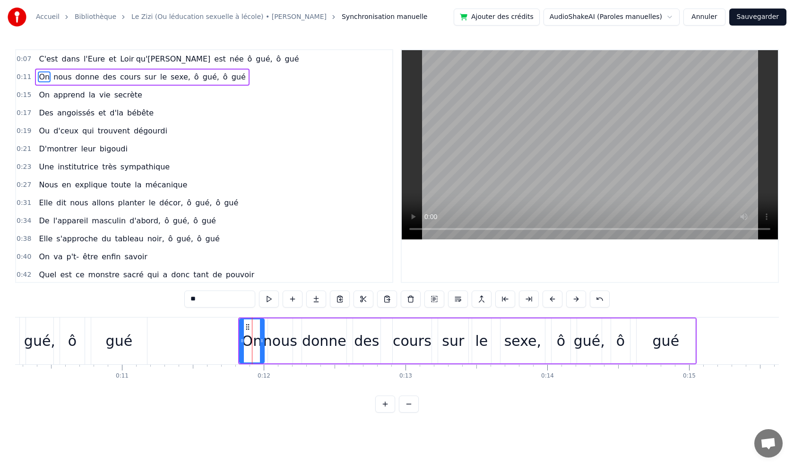
click at [252, 339] on div at bounding box center [252, 340] width 0 height 47
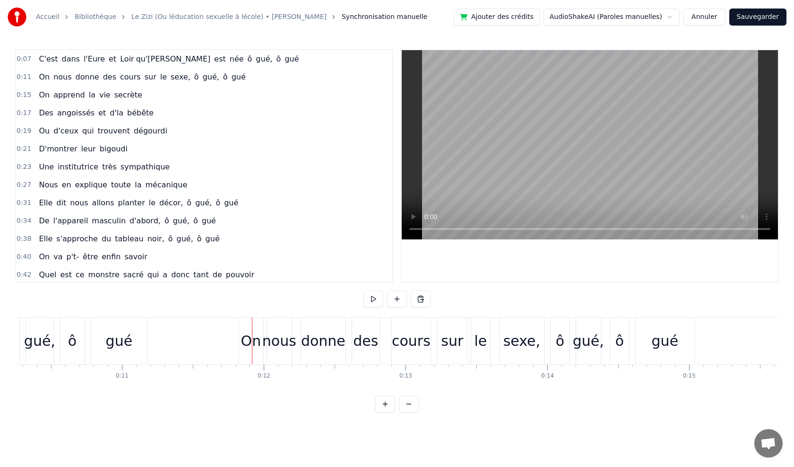
click at [252, 339] on div at bounding box center [252, 340] width 0 height 47
click at [247, 334] on div "On" at bounding box center [251, 340] width 20 height 21
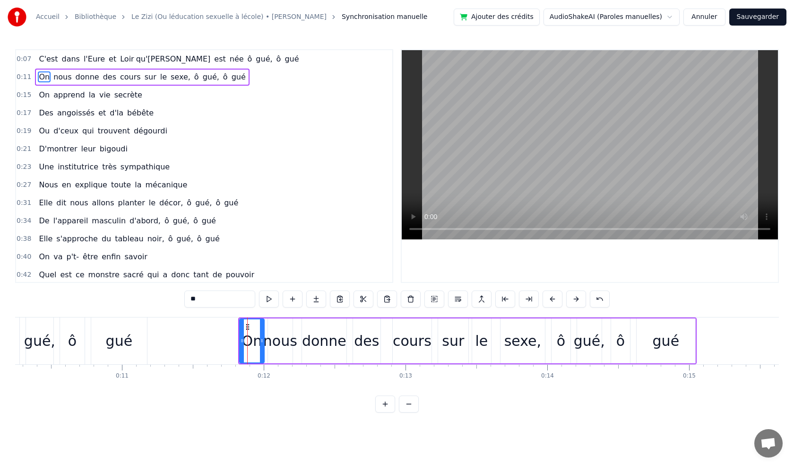
click at [214, 298] on input "**" at bounding box center [219, 298] width 71 height 17
type input "*"
click at [277, 338] on div "nous" at bounding box center [280, 340] width 34 height 21
click at [216, 305] on input "****" at bounding box center [219, 298] width 71 height 17
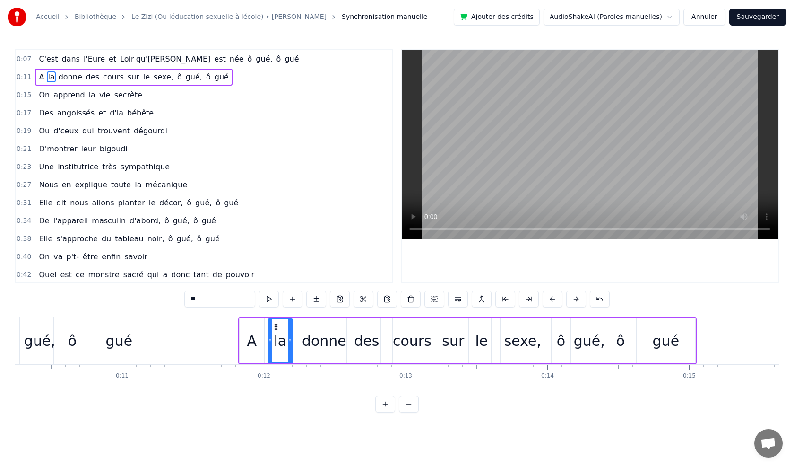
click at [336, 338] on div "donne" at bounding box center [324, 340] width 44 height 21
click at [206, 294] on input "*****" at bounding box center [219, 298] width 71 height 17
click at [218, 300] on input "*****" at bounding box center [219, 298] width 71 height 17
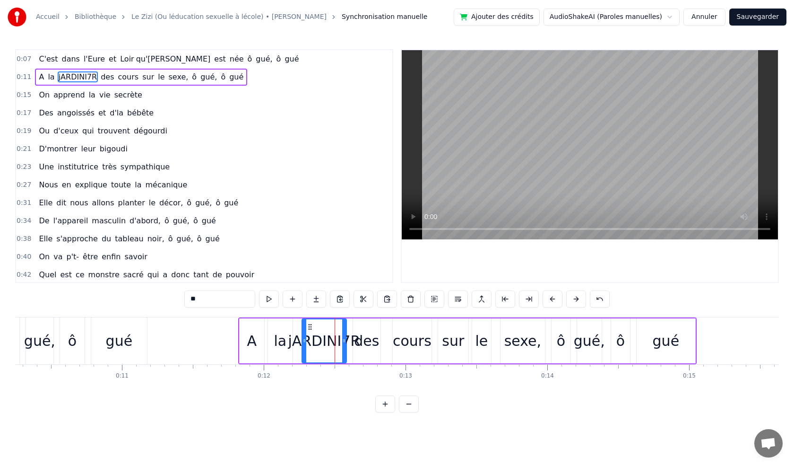
type input "*"
